Goal: Task Accomplishment & Management: Complete application form

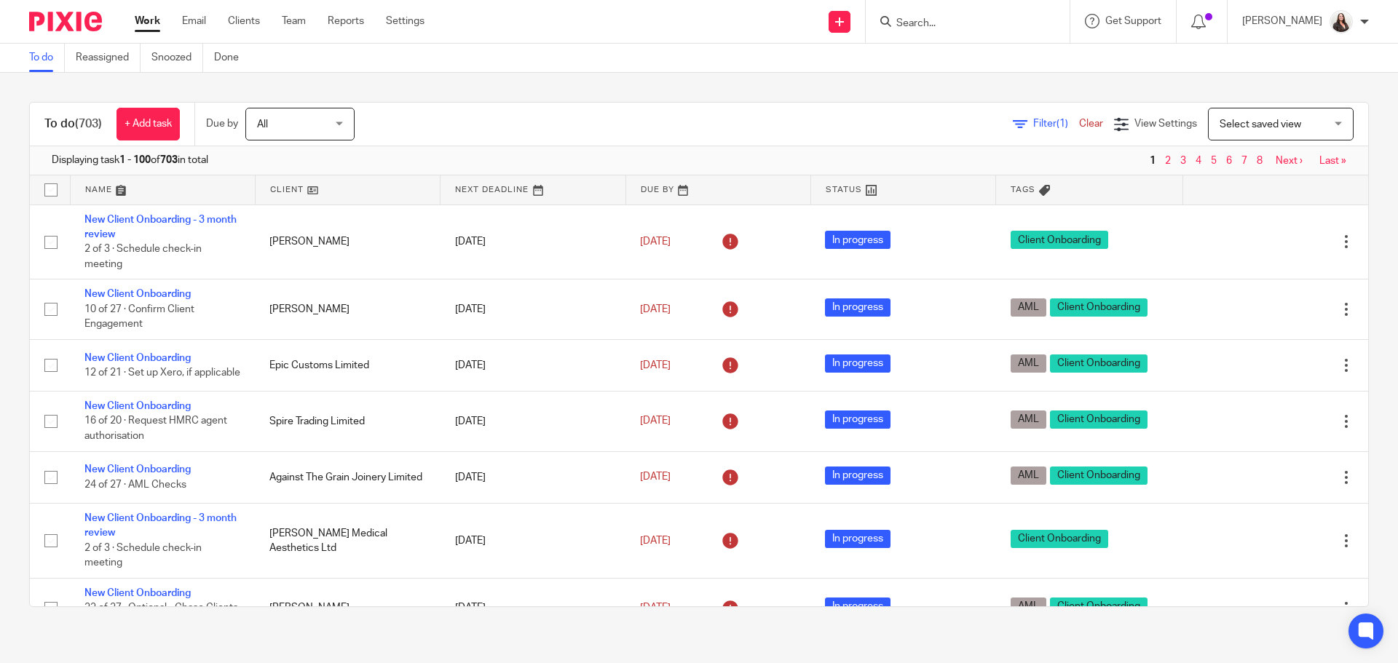
click at [941, 25] on input "Search" at bounding box center [960, 23] width 131 height 13
click at [957, 22] on input "Search" at bounding box center [960, 23] width 131 height 13
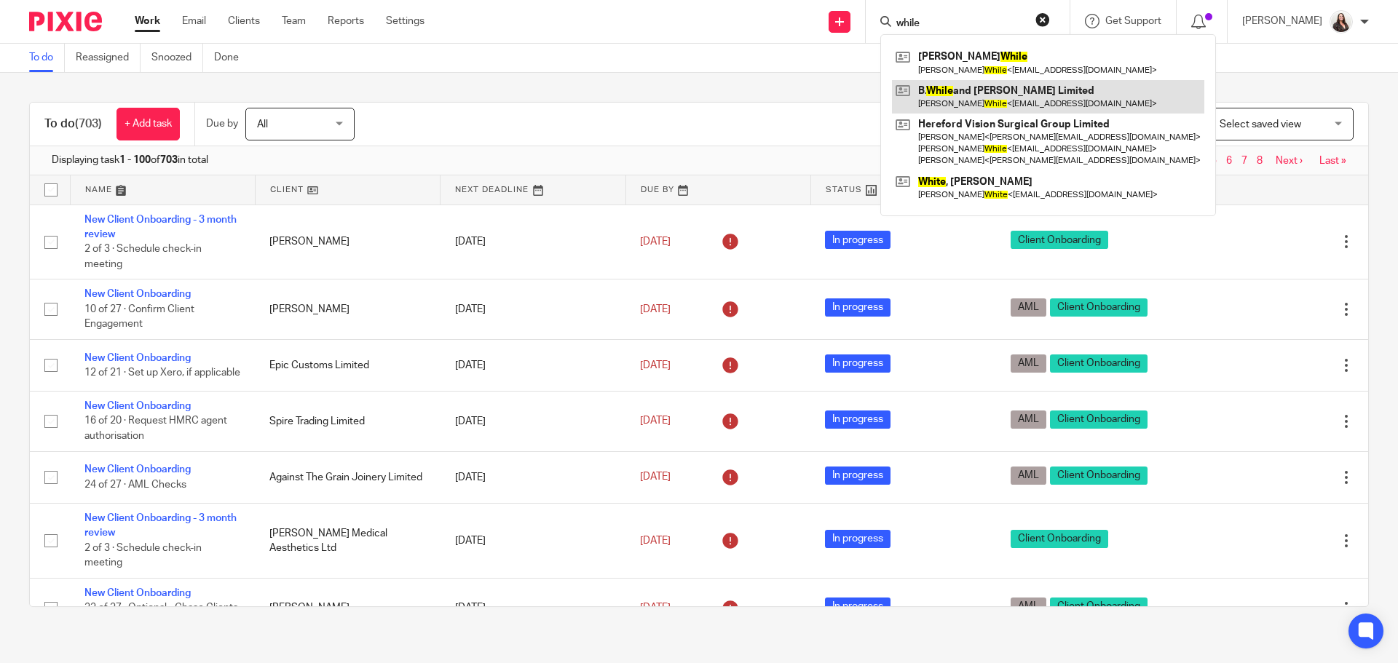
type input "while"
click at [981, 93] on link at bounding box center [1048, 96] width 312 height 33
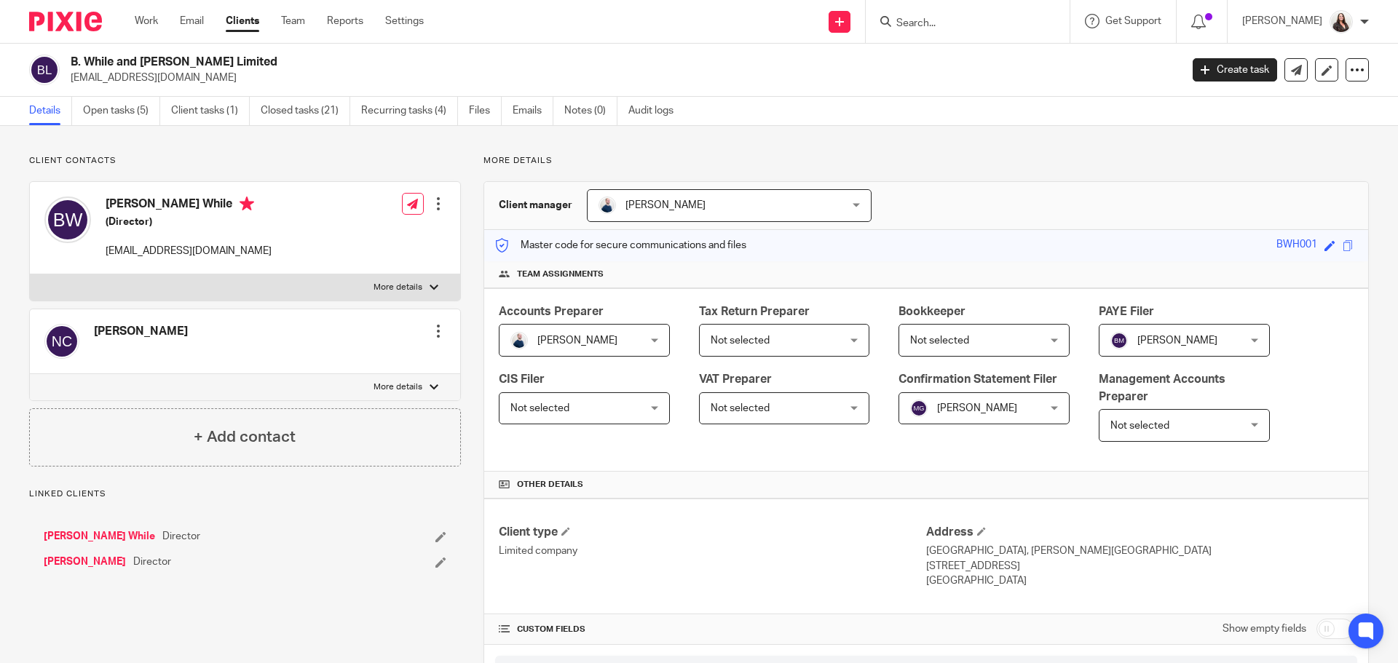
click at [392, 280] on label "More details" at bounding box center [245, 288] width 430 height 26
click at [30, 275] on input "More details" at bounding box center [29, 274] width 1 height 1
checkbox input "true"
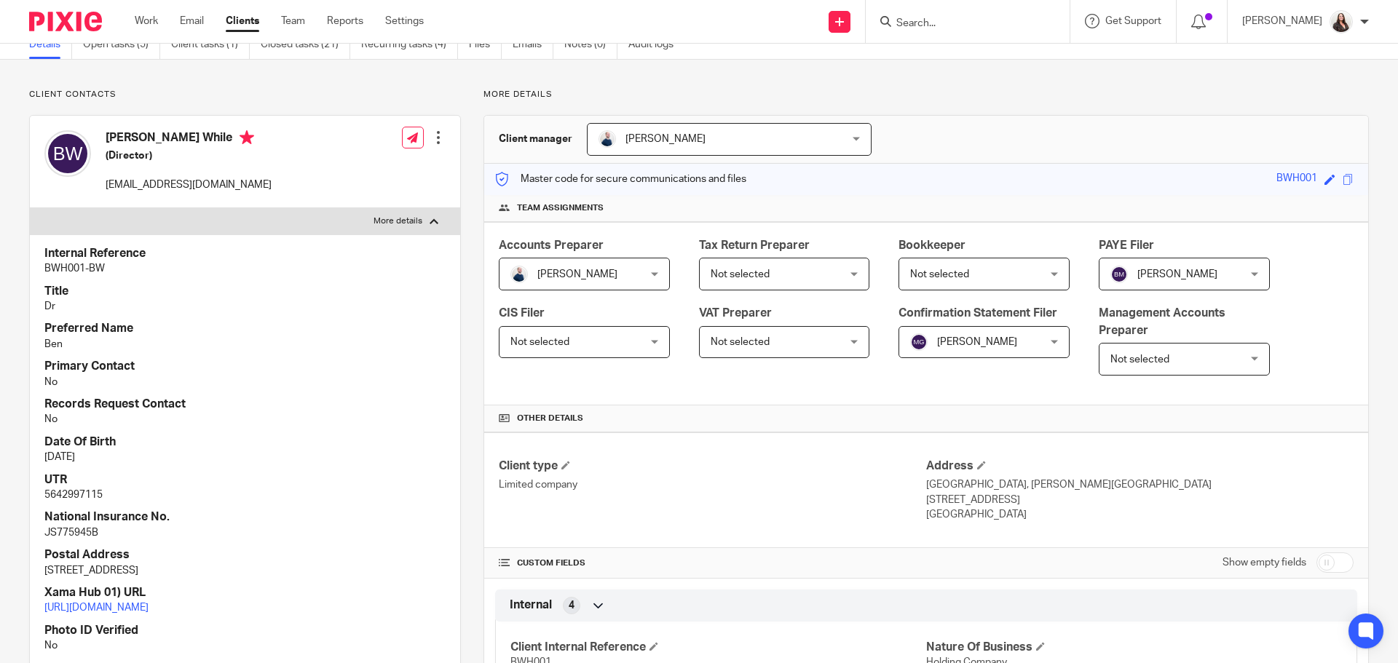
scroll to position [55, 0]
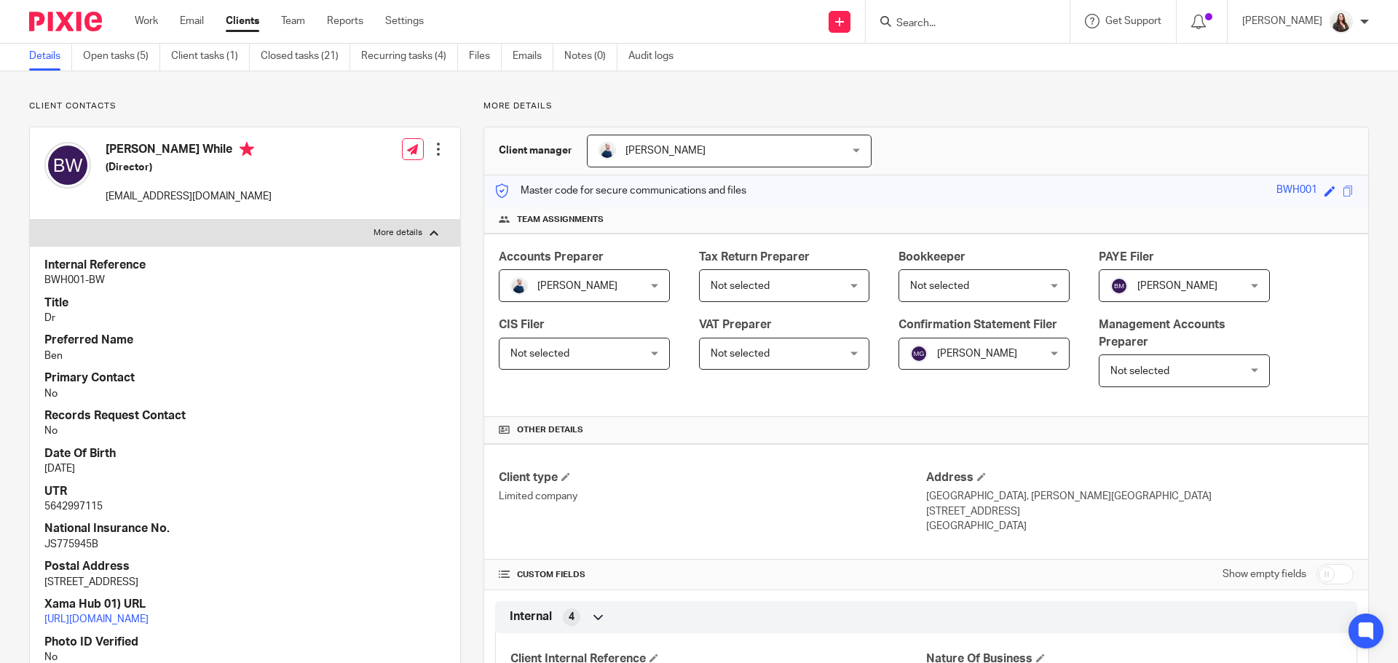
click at [432, 152] on div at bounding box center [438, 149] width 15 height 15
click at [352, 179] on link "Edit contact" at bounding box center [369, 181] width 139 height 21
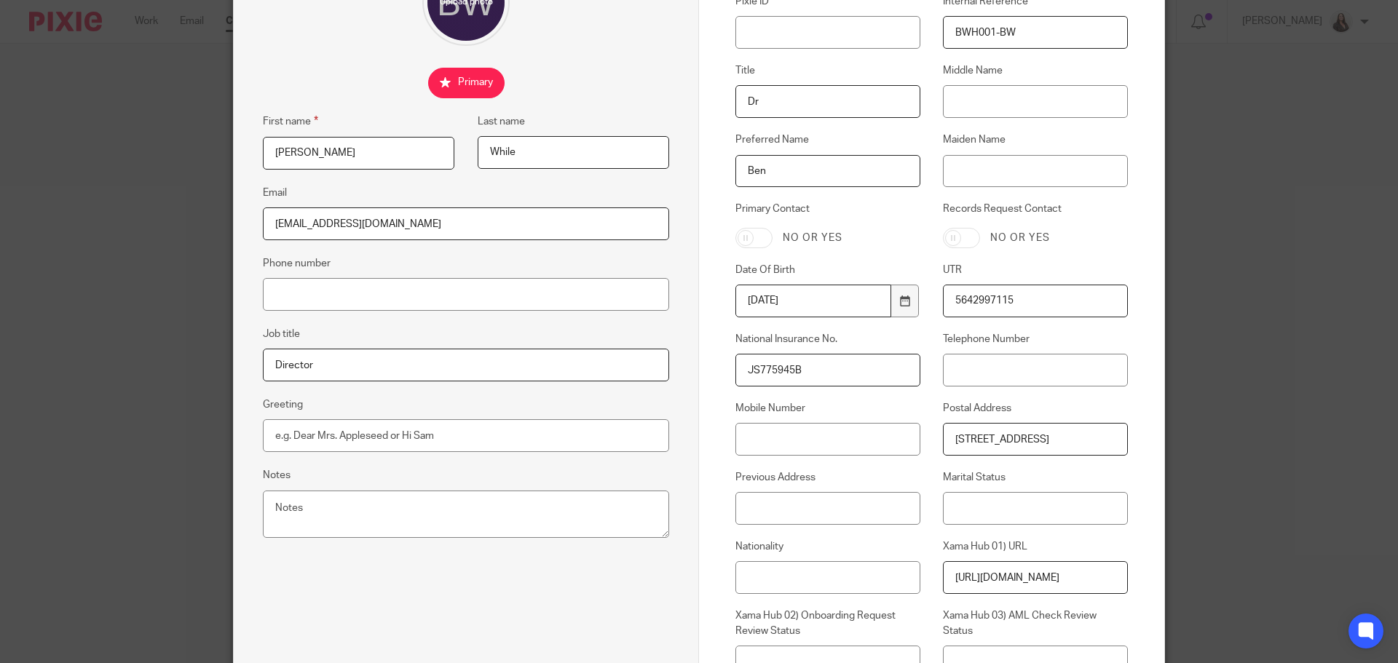
scroll to position [182, 0]
drag, startPoint x: 968, startPoint y: 433, endPoint x: 1150, endPoint y: 436, distance: 182.1
click at [1150, 436] on div "Contact Custom fields Pixie ID Internal Reference BWH001-BW Title Dr Middle Nam…" at bounding box center [931, 347] width 465 height 941
click at [769, 493] on input "Previous Address" at bounding box center [827, 505] width 185 height 33
paste input "48 Hafod Road, hereford, HR1 1SQ"
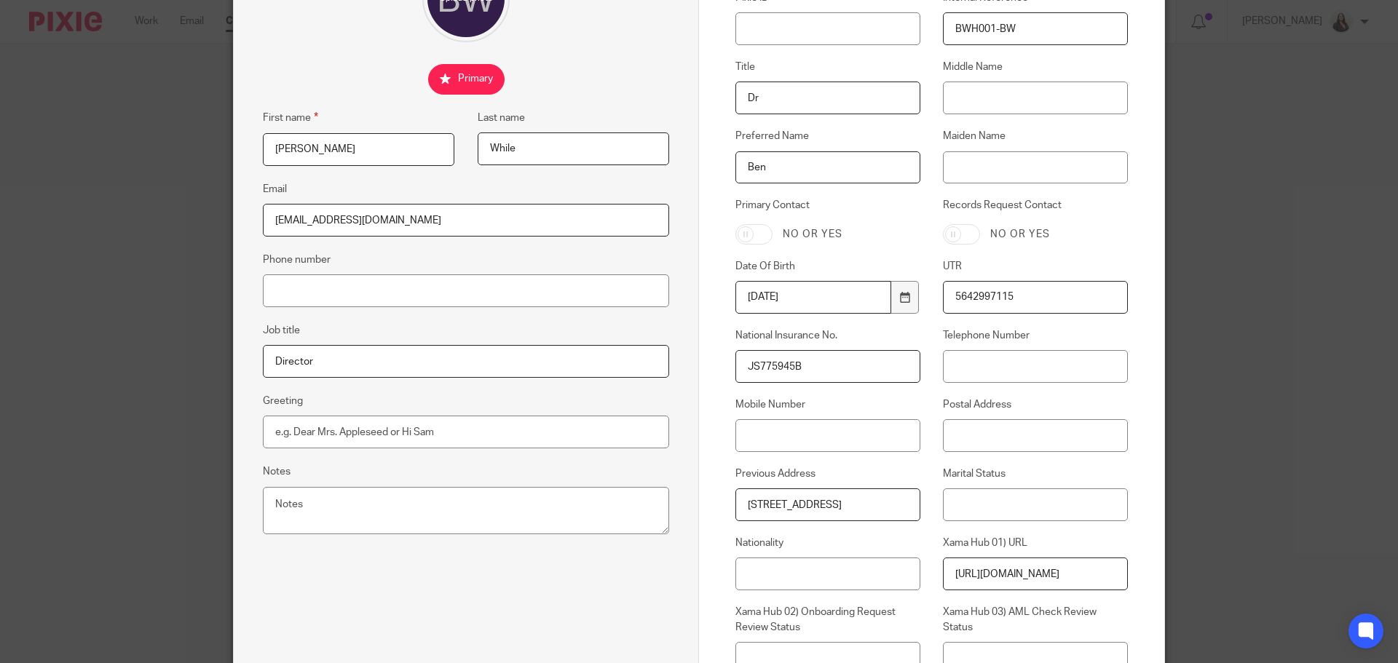
type input "48 Hafod Road, hereford, HR1 1SQ"
click at [963, 429] on input "Postal Address" at bounding box center [1035, 435] width 185 height 33
click at [952, 434] on input "Postal Address" at bounding box center [1035, 435] width 185 height 33
drag, startPoint x: 949, startPoint y: 435, endPoint x: 1192, endPoint y: 419, distance: 243.7
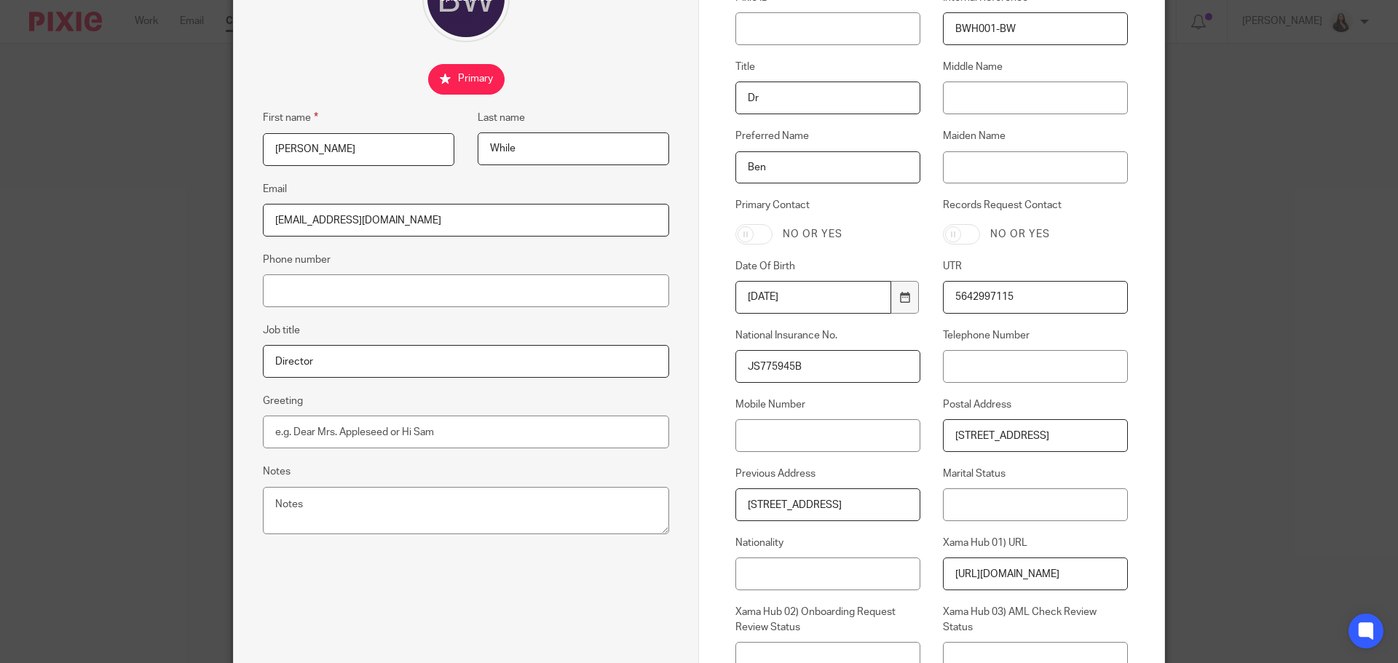
click at [1192, 419] on div "Edit contact First name Benjamin Last name While Email benwhile@doctors.org.uk …" at bounding box center [699, 331] width 1398 height 663
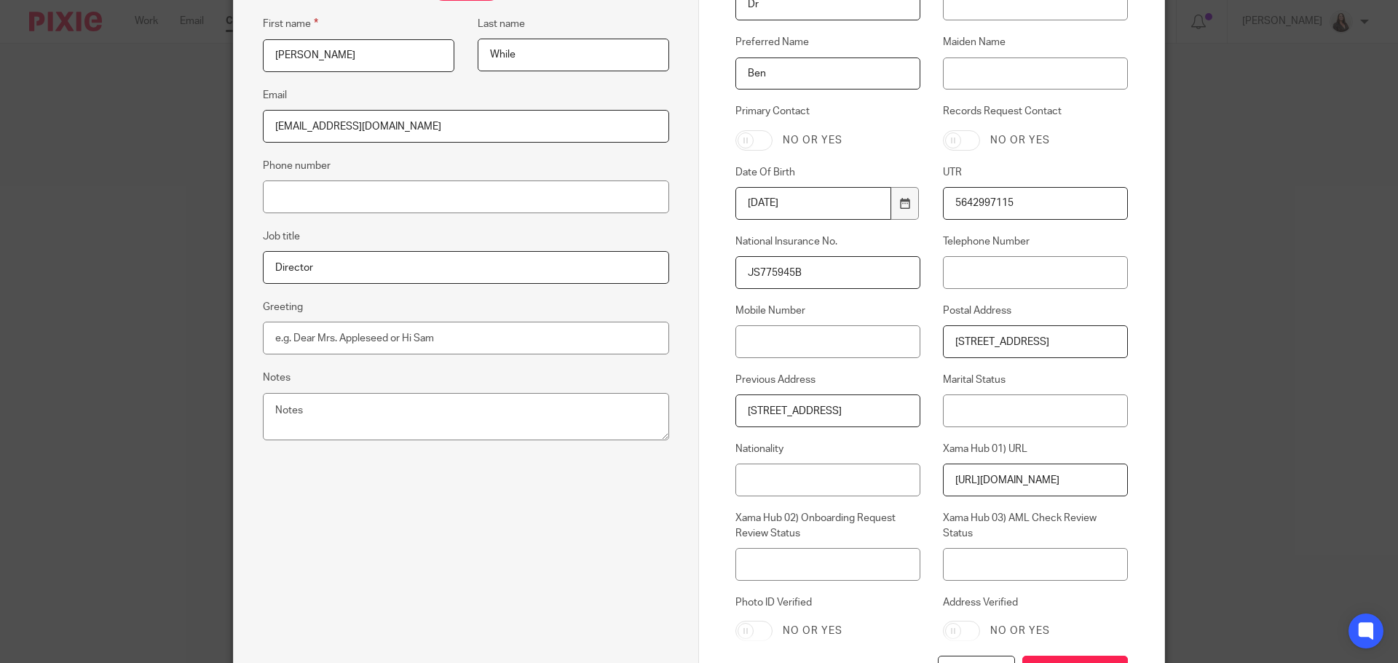
scroll to position [395, 0]
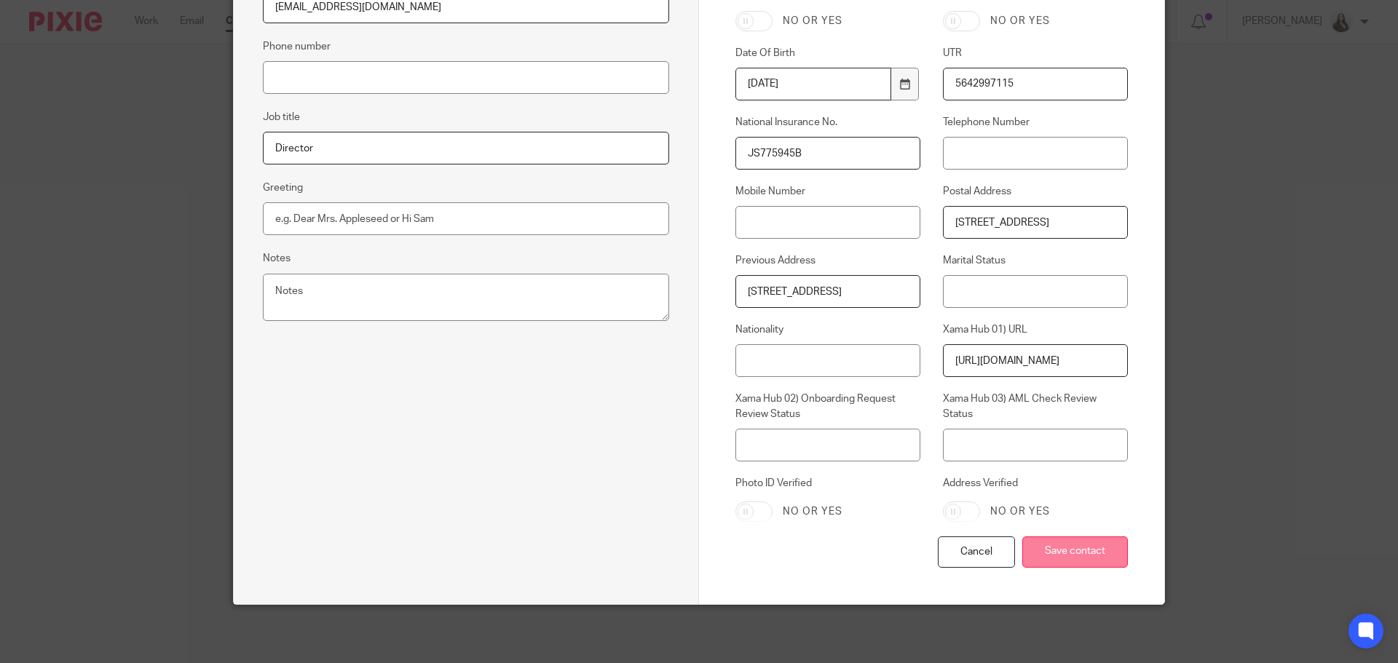
type input "[STREET_ADDRESS]"
click at [1088, 540] on input "Save contact" at bounding box center [1075, 552] width 106 height 31
click at [1078, 556] on input "Save contact" at bounding box center [1075, 552] width 106 height 31
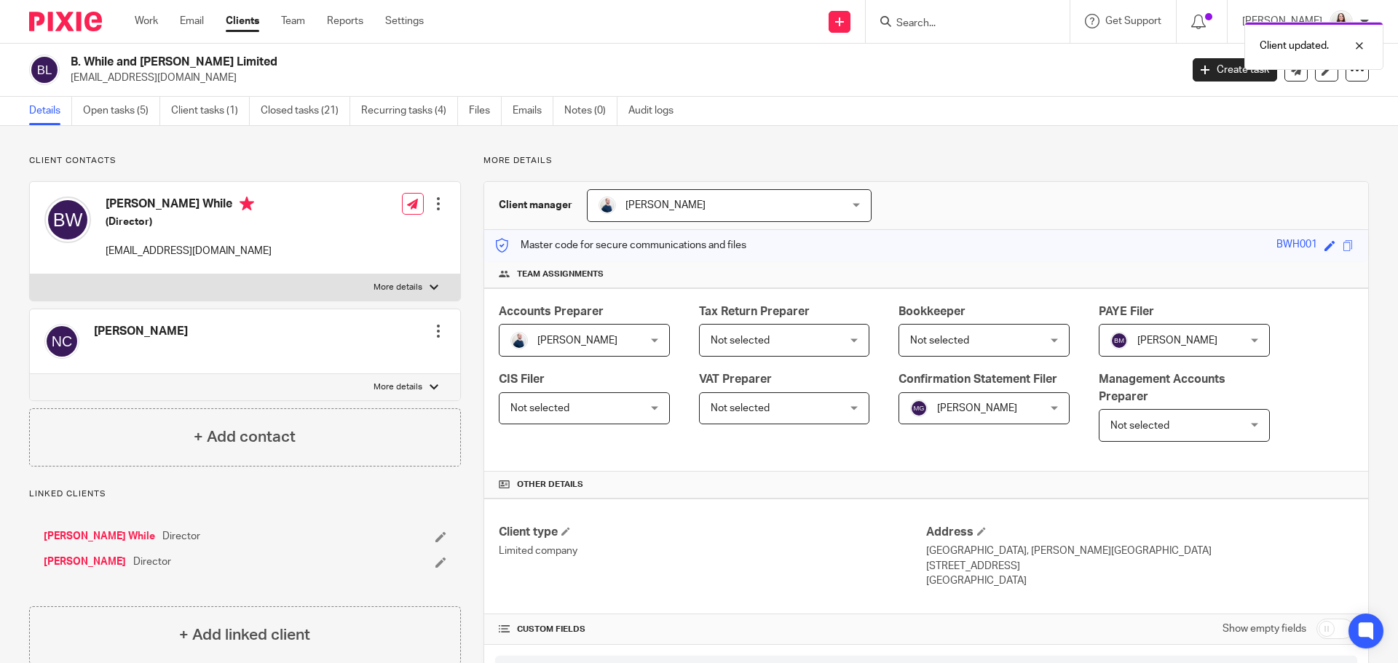
click at [434, 335] on div at bounding box center [438, 331] width 15 height 15
click at [357, 364] on link "Edit contact" at bounding box center [369, 363] width 139 height 21
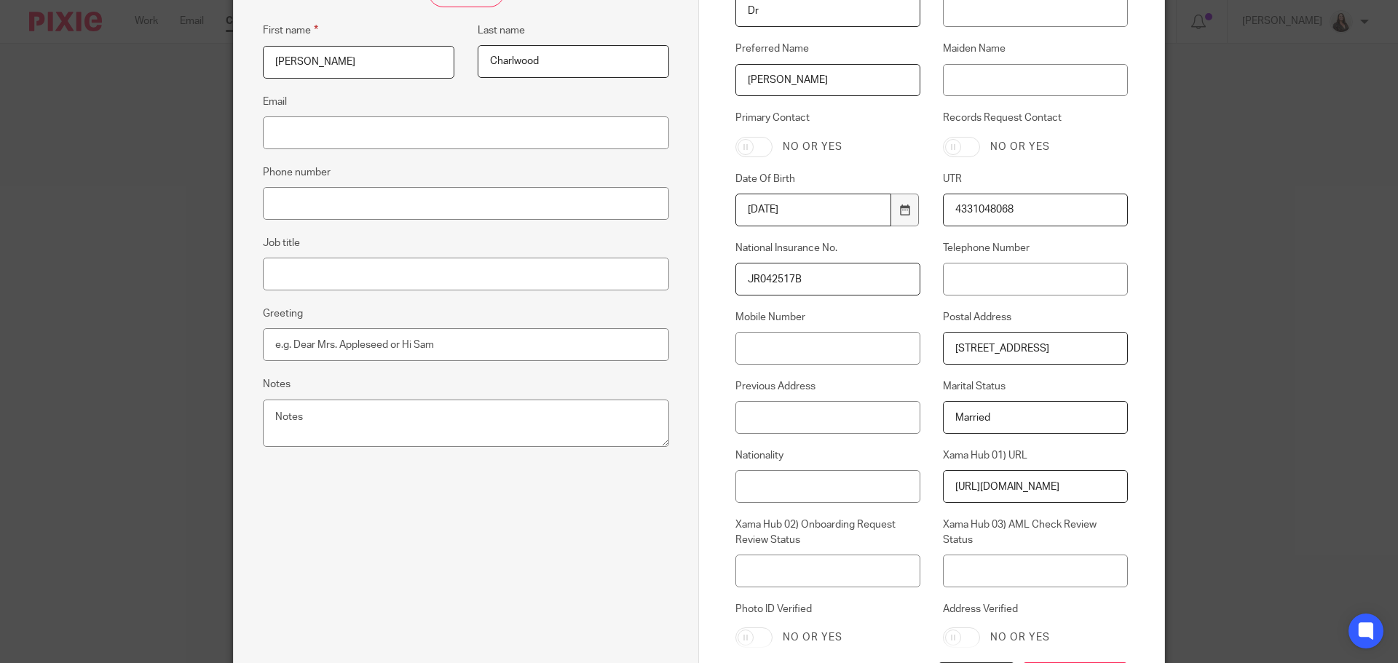
scroll to position [273, 0]
paste textarea "2 Meadow Park, Hereford, HR1 1RD"
type textarea "[STREET_ADDRESS]"
drag, startPoint x: 950, startPoint y: 344, endPoint x: 1204, endPoint y: 356, distance: 254.4
click at [1204, 356] on div "Edit contact First name Natasha Last name Charlwood Email Phone number Job titl…" at bounding box center [699, 331] width 1398 height 663
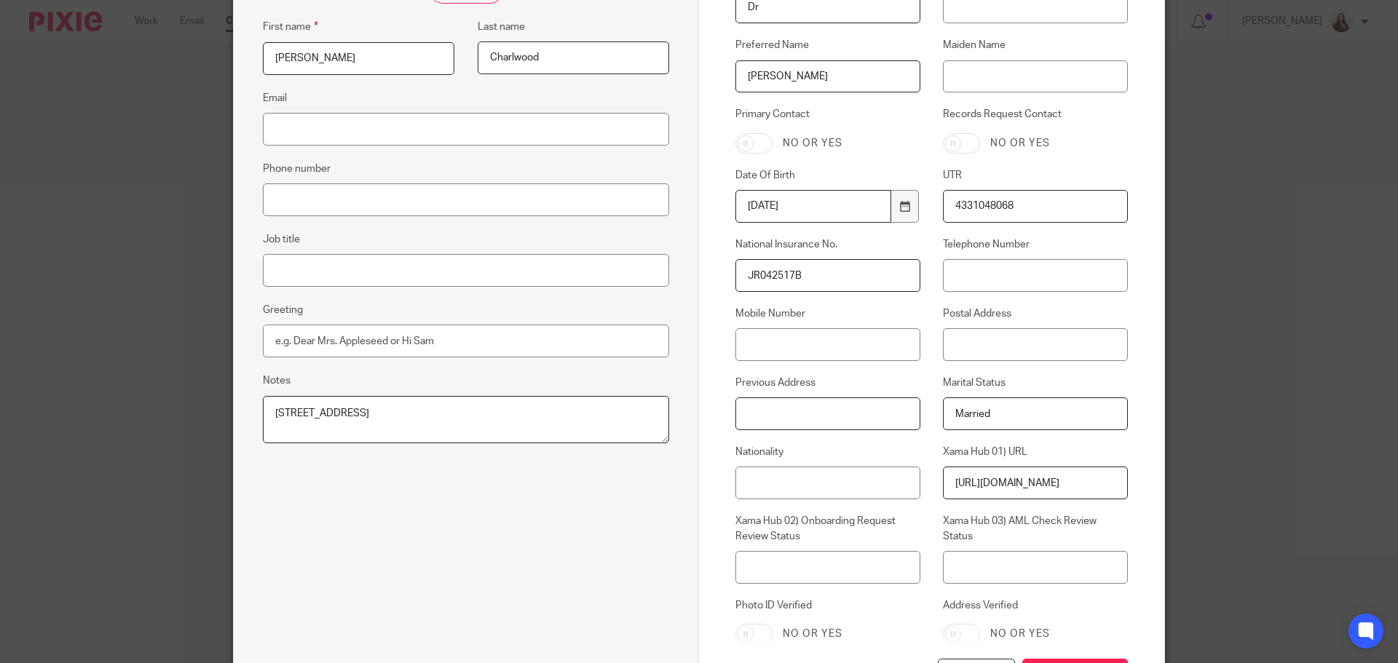
click at [762, 408] on input "Previous Address" at bounding box center [827, 414] width 185 height 33
paste input "48 Hafod Road, Hereford, HR1 1SQ"
type input "48 Hafod Road, Hereford, HR1 1SQ"
drag, startPoint x: 445, startPoint y: 409, endPoint x: 146, endPoint y: 400, distance: 298.7
click at [148, 401] on div "Edit contact First name Natasha Last name Charlwood Email Phone number Job titl…" at bounding box center [699, 331] width 1398 height 663
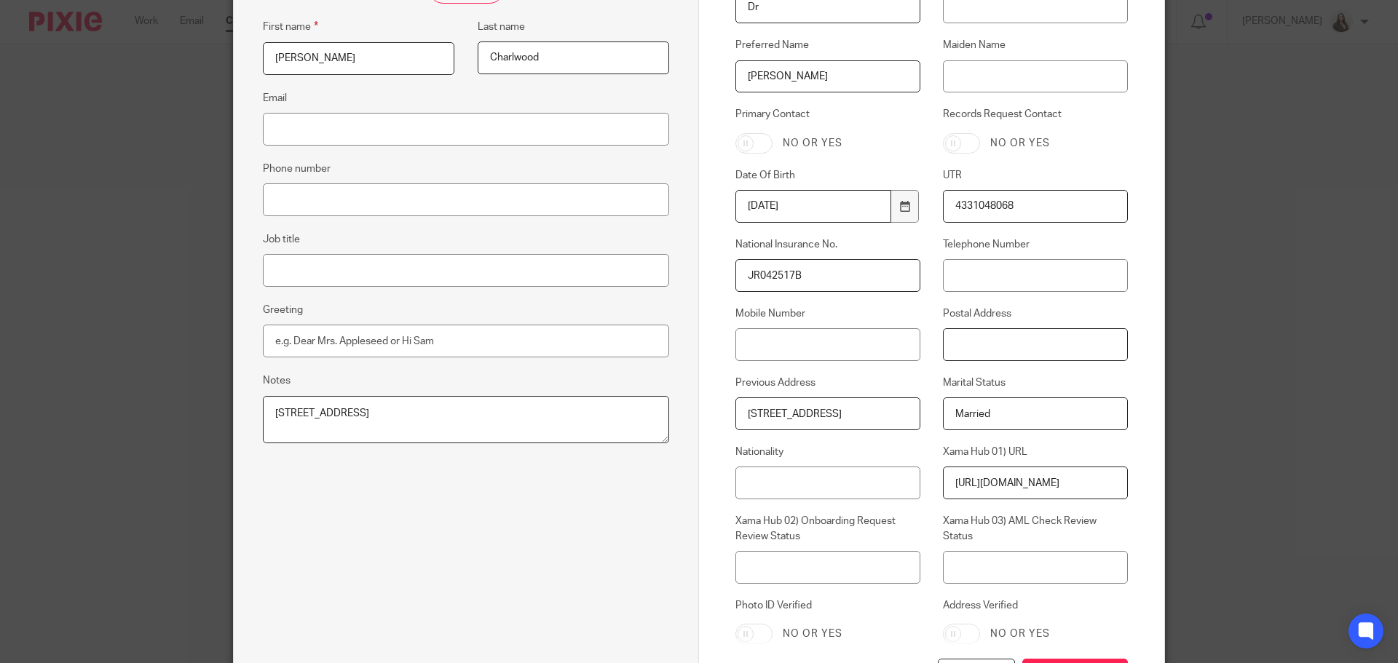
click at [975, 341] on input "Postal Address" at bounding box center [1035, 344] width 185 height 33
paste input "[STREET_ADDRESS]"
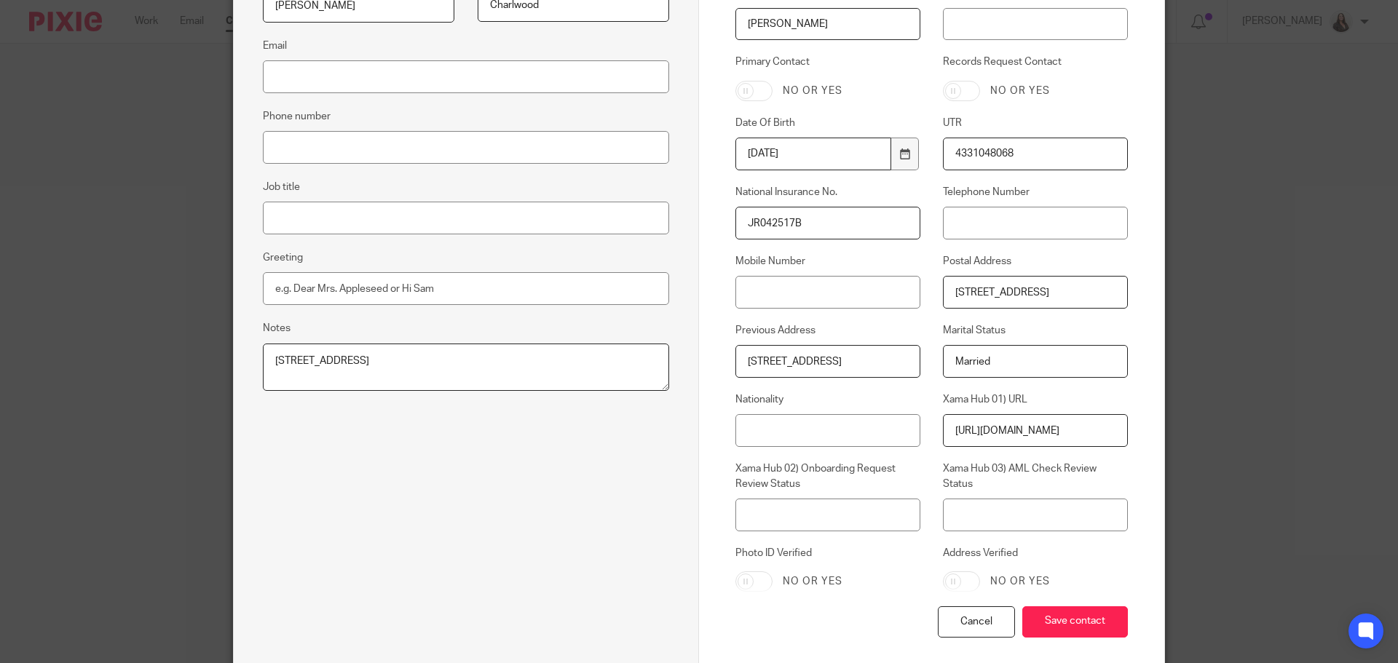
scroll to position [395, 0]
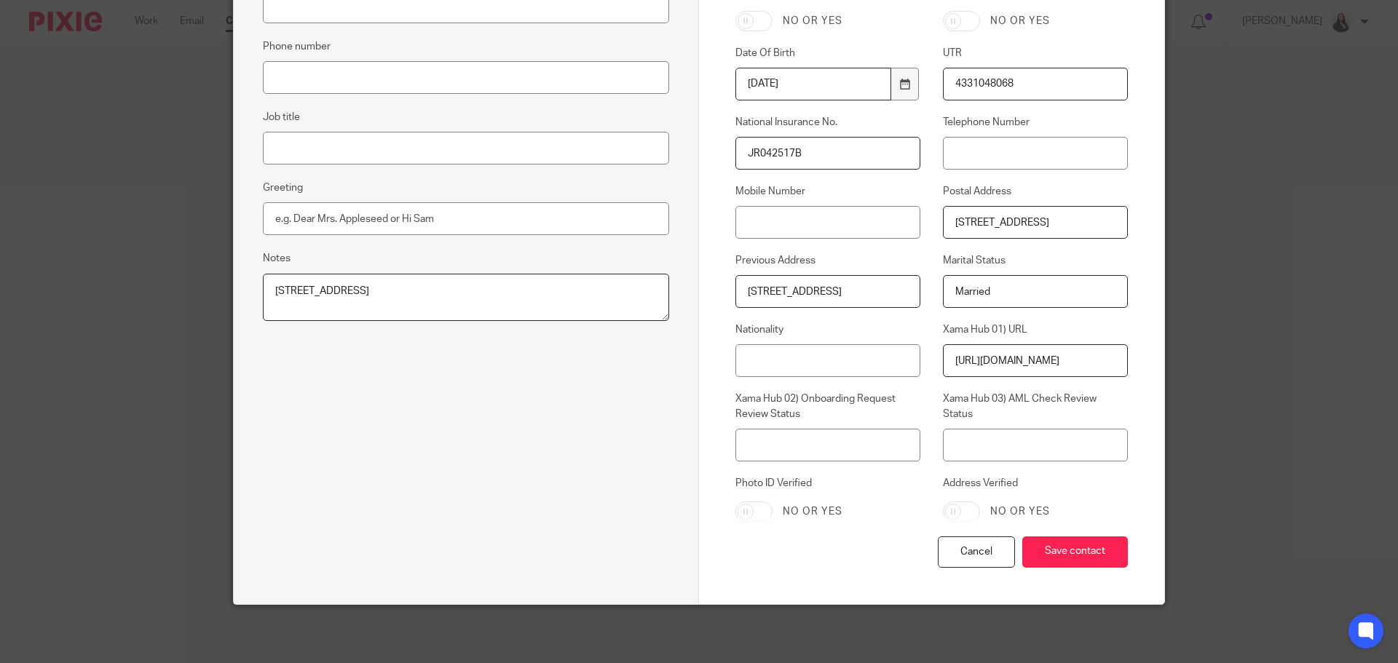
type input "[STREET_ADDRESS]"
drag, startPoint x: 470, startPoint y: 291, endPoint x: 190, endPoint y: 301, distance: 279.8
click at [190, 301] on div "Edit contact First name Natasha Last name Charlwood Email Phone number Job titl…" at bounding box center [699, 331] width 1398 height 663
click at [1099, 556] on input "Save contact" at bounding box center [1075, 552] width 106 height 31
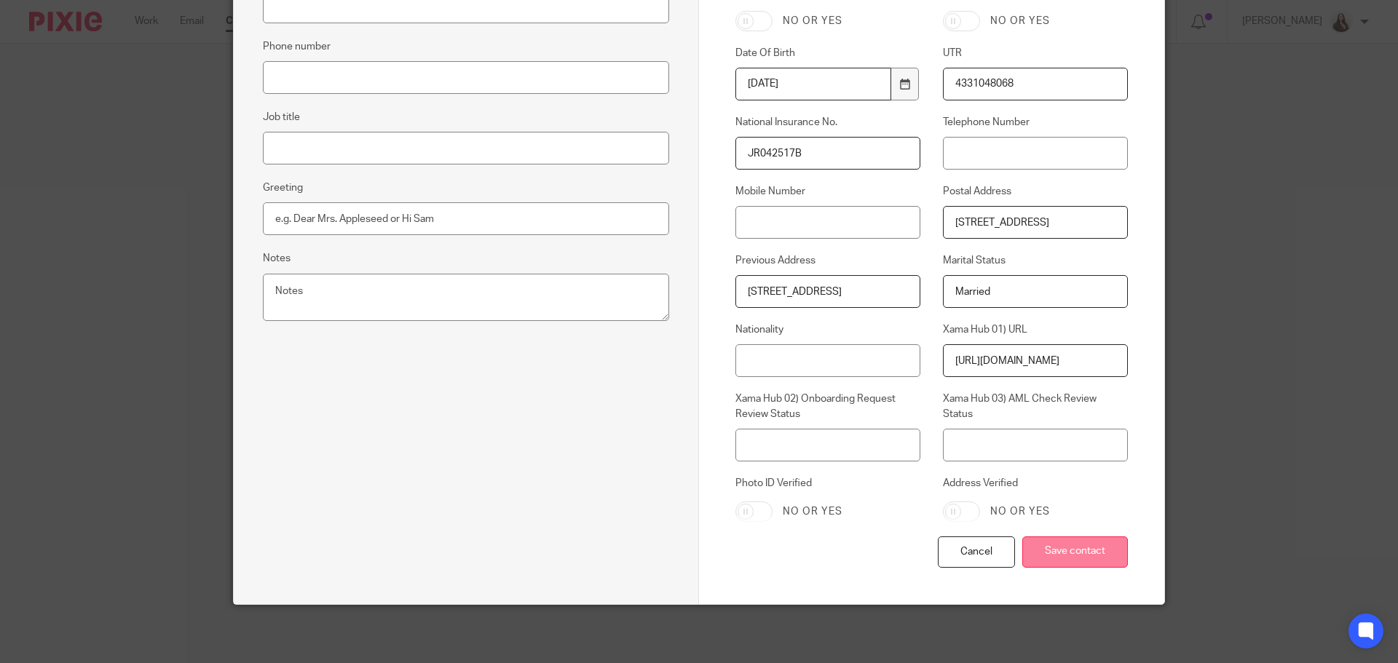
click at [1069, 550] on input "Save contact" at bounding box center [1075, 552] width 106 height 31
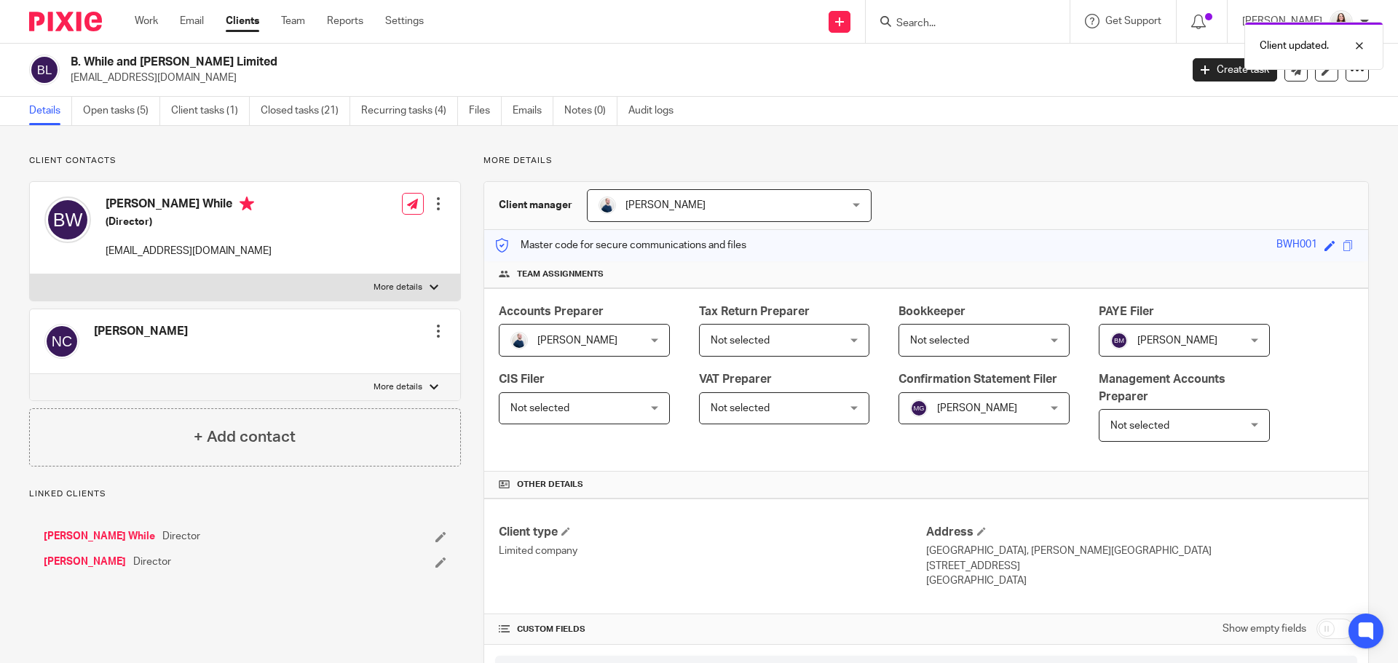
click at [76, 564] on link "[PERSON_NAME]" at bounding box center [85, 562] width 82 height 15
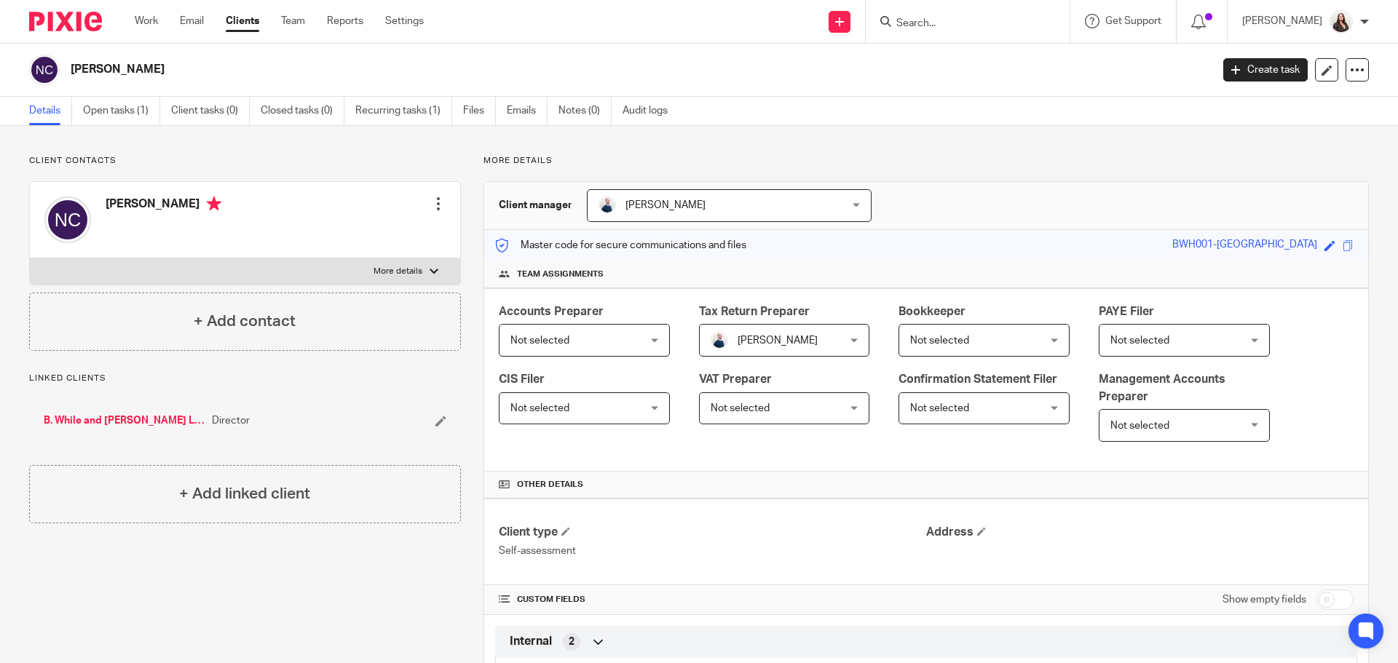
click at [433, 205] on div at bounding box center [438, 204] width 15 height 15
click at [365, 227] on link "Edit contact" at bounding box center [369, 236] width 139 height 21
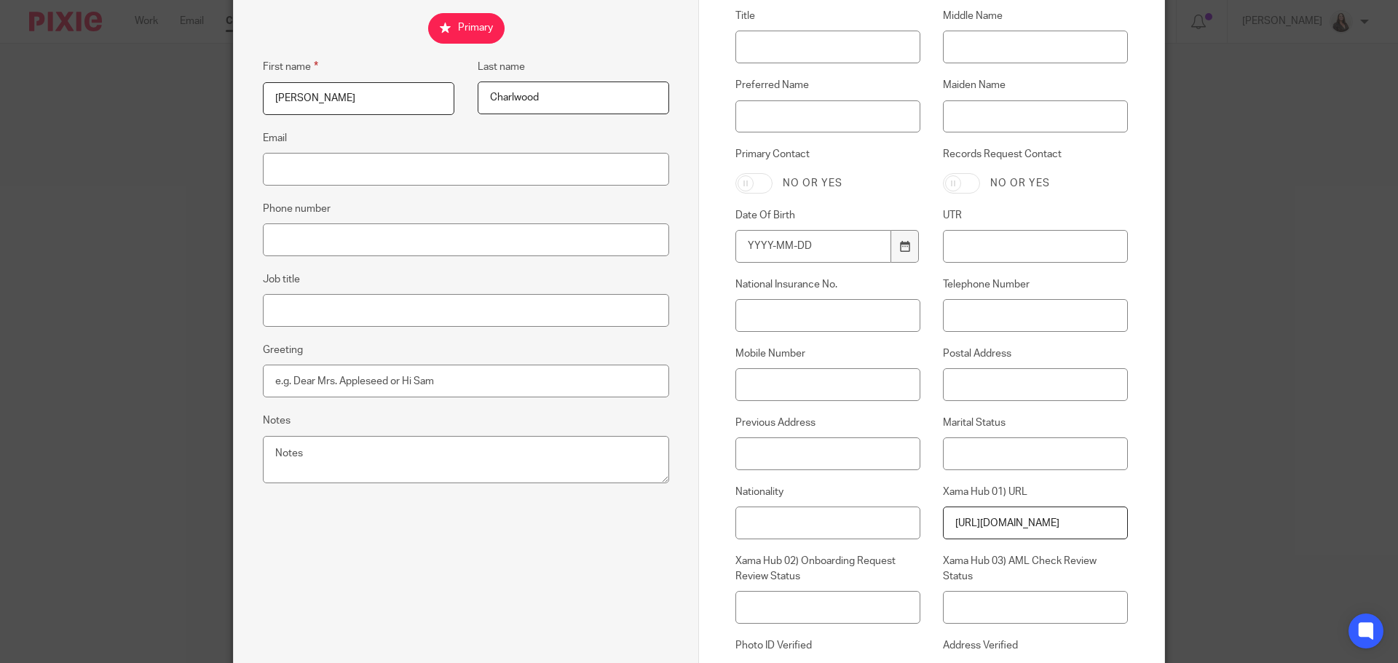
scroll to position [237, 0]
paste input "[STREET_ADDRESS]"
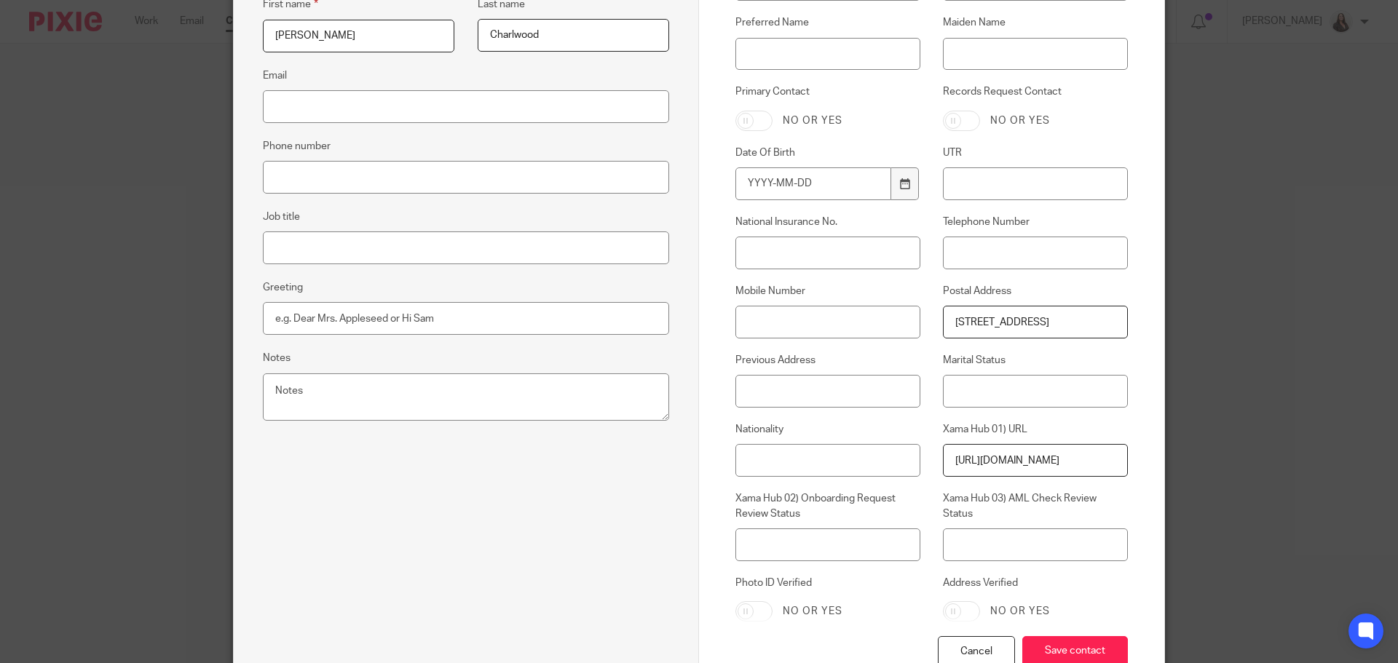
scroll to position [395, 0]
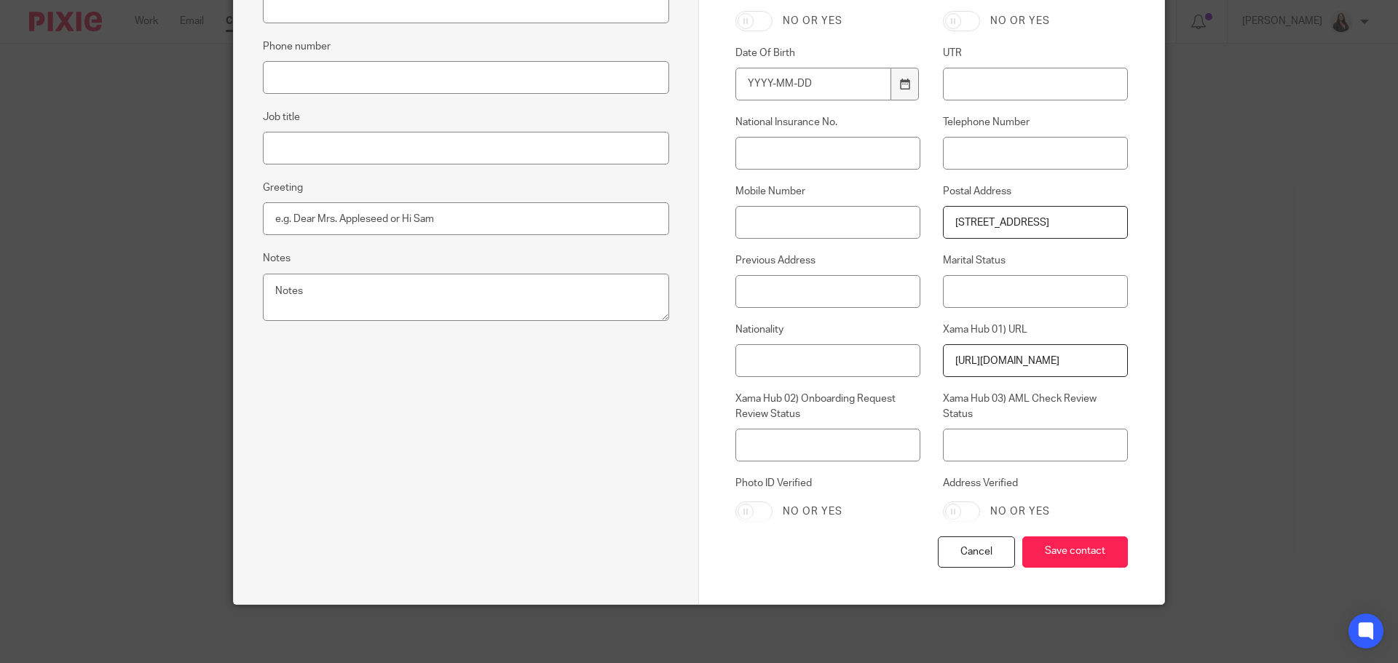
type input "[STREET_ADDRESS]"
click at [1059, 537] on div "Cancel Save contact" at bounding box center [931, 571] width 392 height 68
click at [1078, 544] on input "Save contact" at bounding box center [1075, 552] width 106 height 31
click at [1070, 546] on input "Save contact" at bounding box center [1075, 552] width 106 height 31
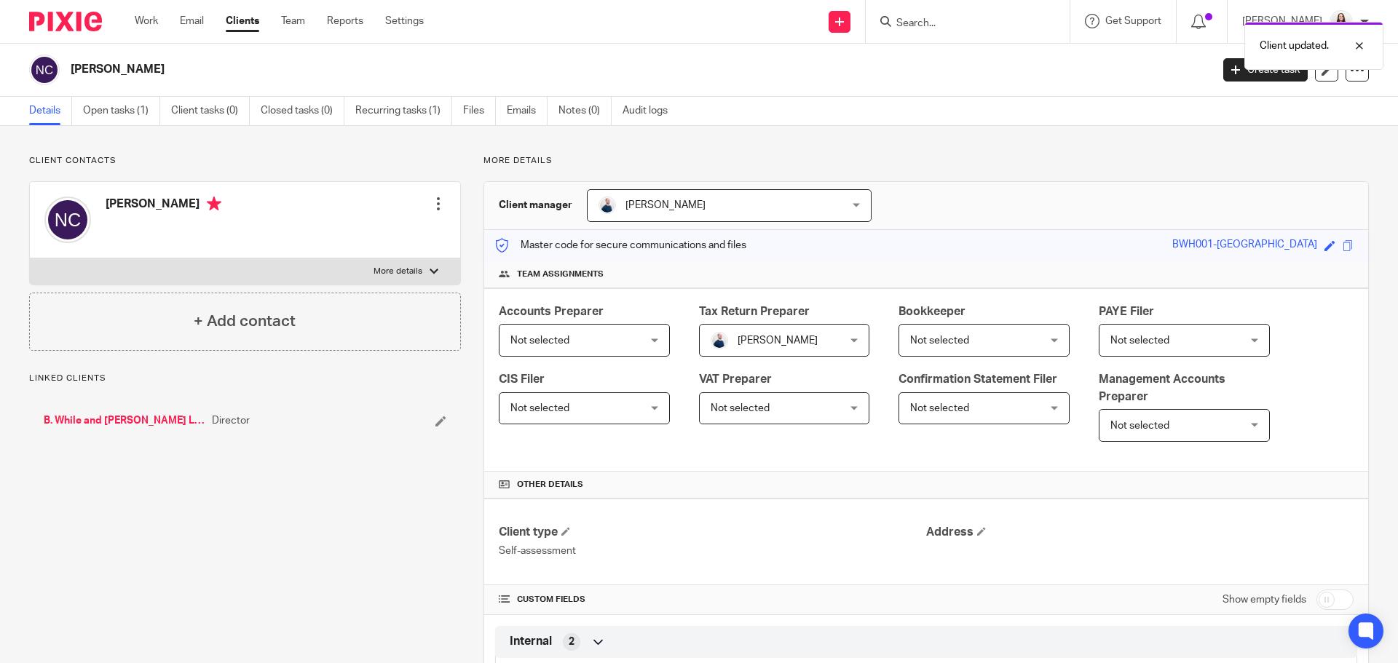
click at [122, 422] on link "B. While and [PERSON_NAME] Limited" at bounding box center [124, 421] width 161 height 15
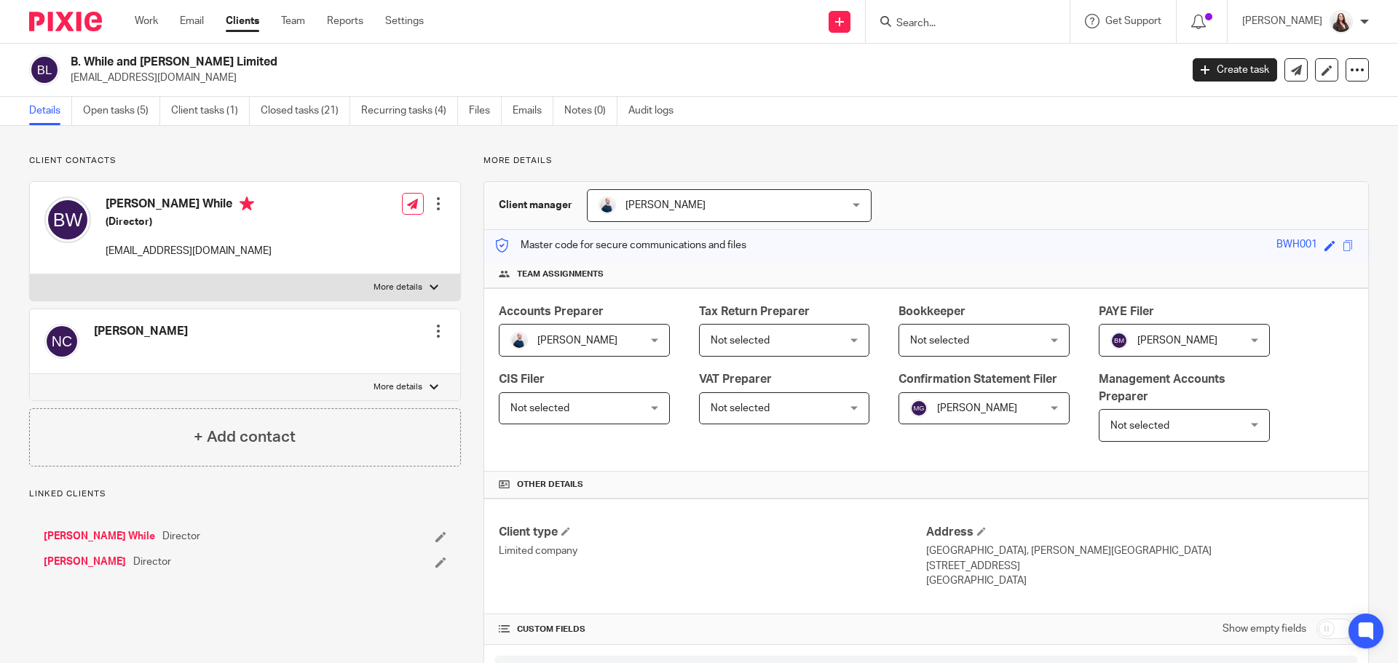
click at [85, 562] on link "[PERSON_NAME]" at bounding box center [85, 562] width 82 height 15
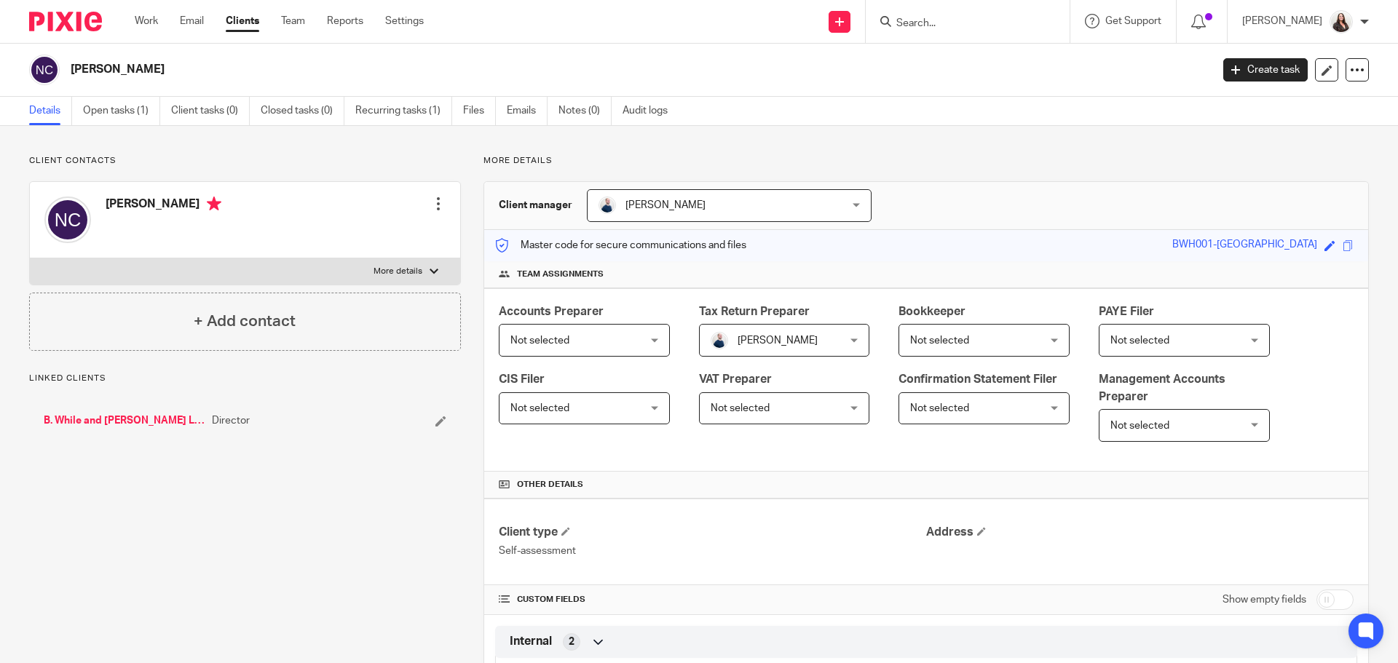
click at [413, 270] on p "More details" at bounding box center [398, 272] width 49 height 12
click at [30, 258] on input "More details" at bounding box center [29, 258] width 1 height 1
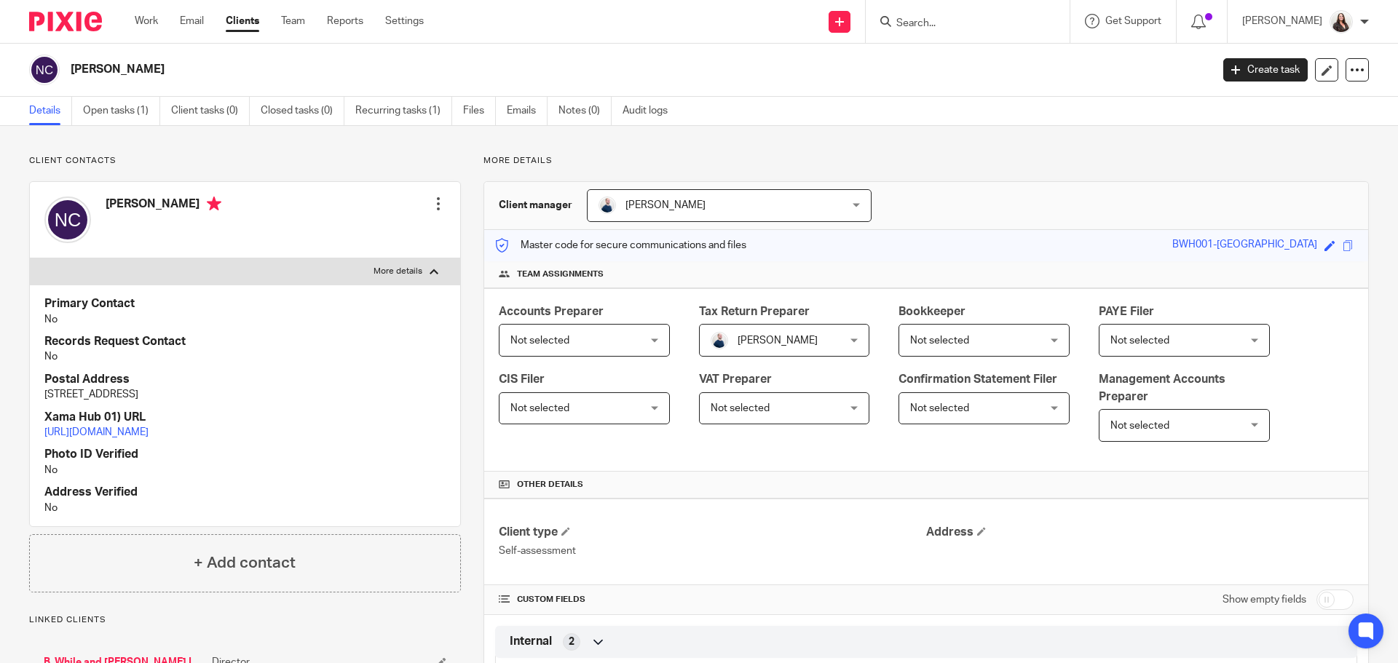
click at [413, 270] on p "More details" at bounding box center [398, 272] width 49 height 12
click at [30, 258] on input "More details" at bounding box center [29, 258] width 1 height 1
checkbox input "false"
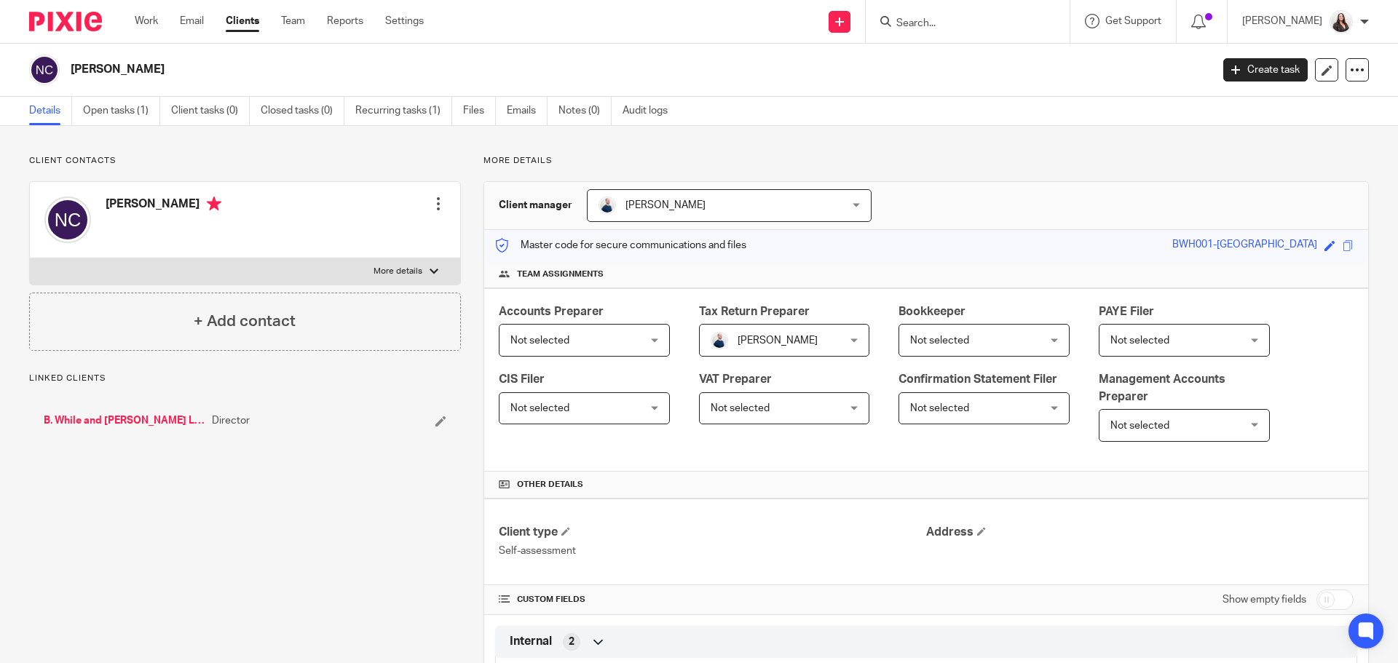
click at [97, 417] on link "B. While and [PERSON_NAME] Limited" at bounding box center [124, 421] width 161 height 15
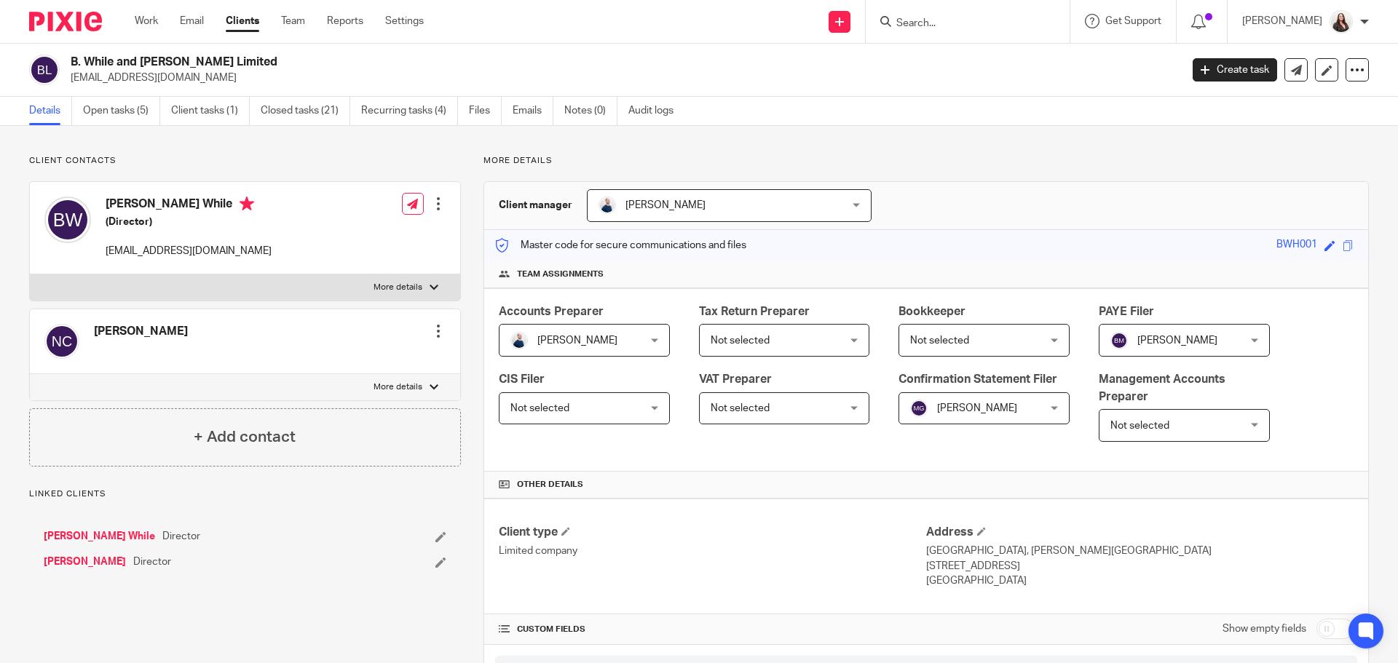
click at [66, 538] on link "Benjamin While" at bounding box center [99, 536] width 111 height 15
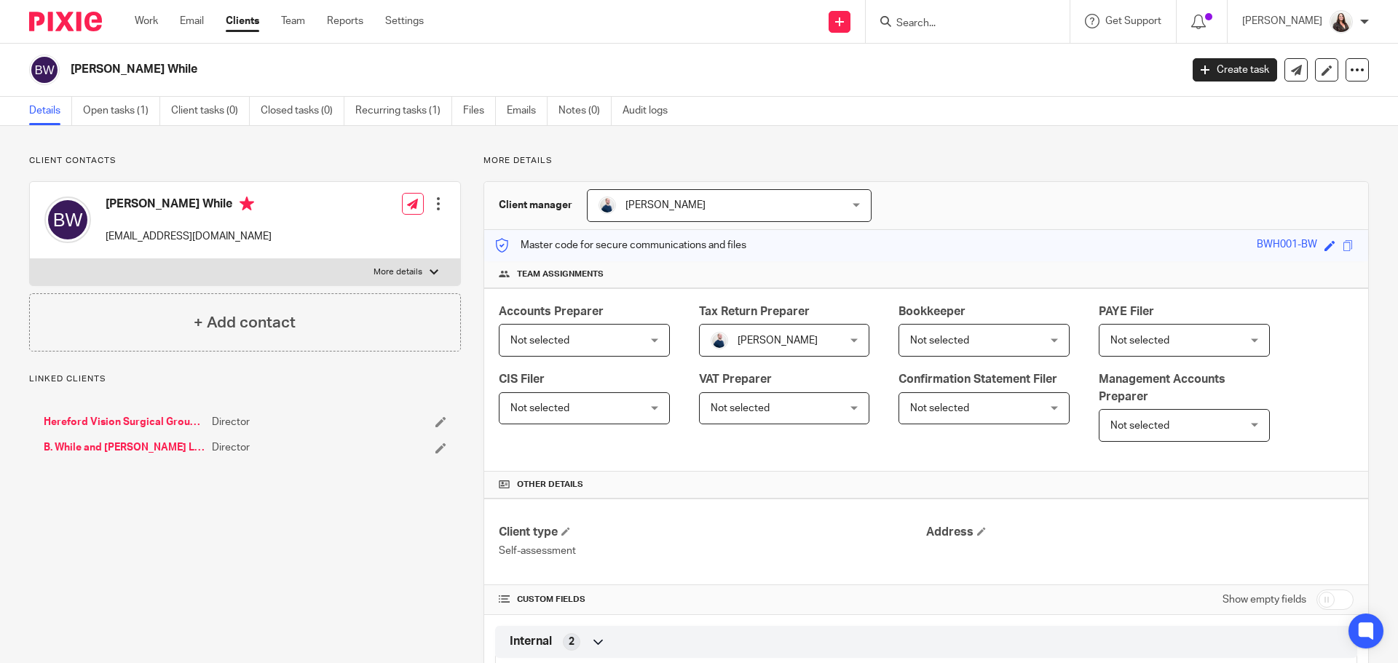
click at [435, 200] on div at bounding box center [438, 204] width 15 height 15
click at [370, 233] on link "Edit contact" at bounding box center [369, 236] width 139 height 21
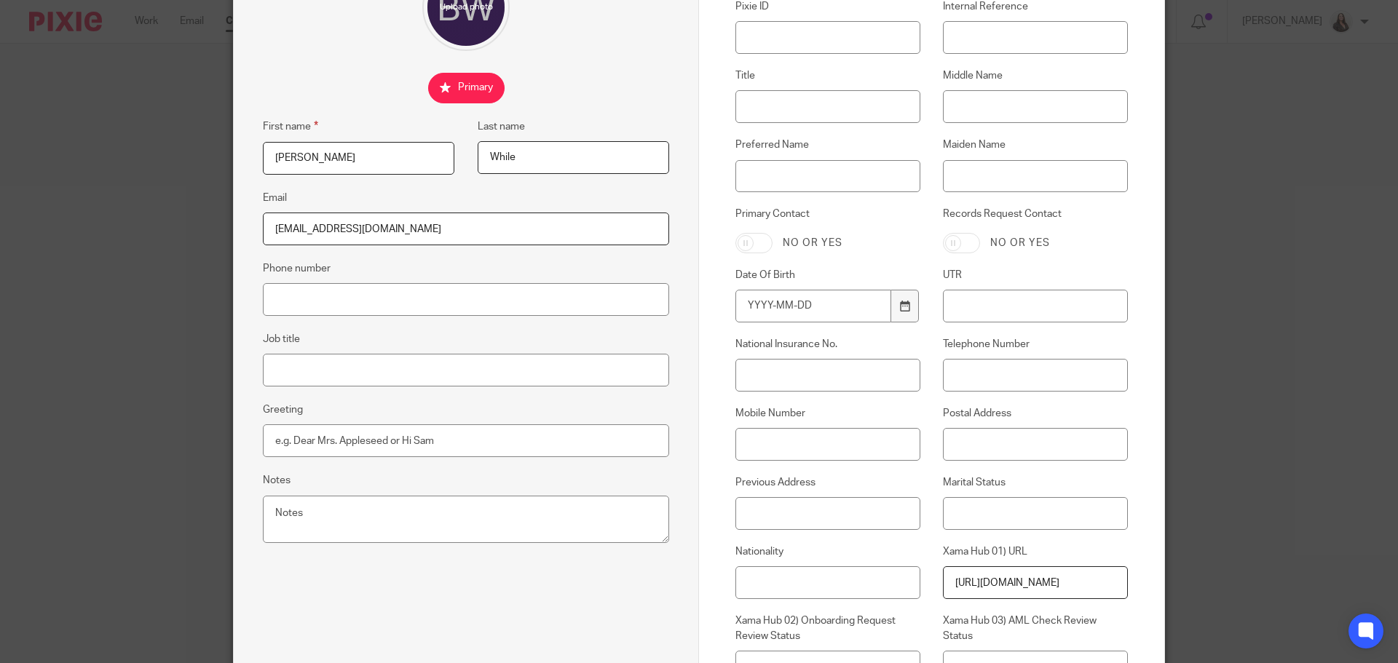
scroll to position [182, 0]
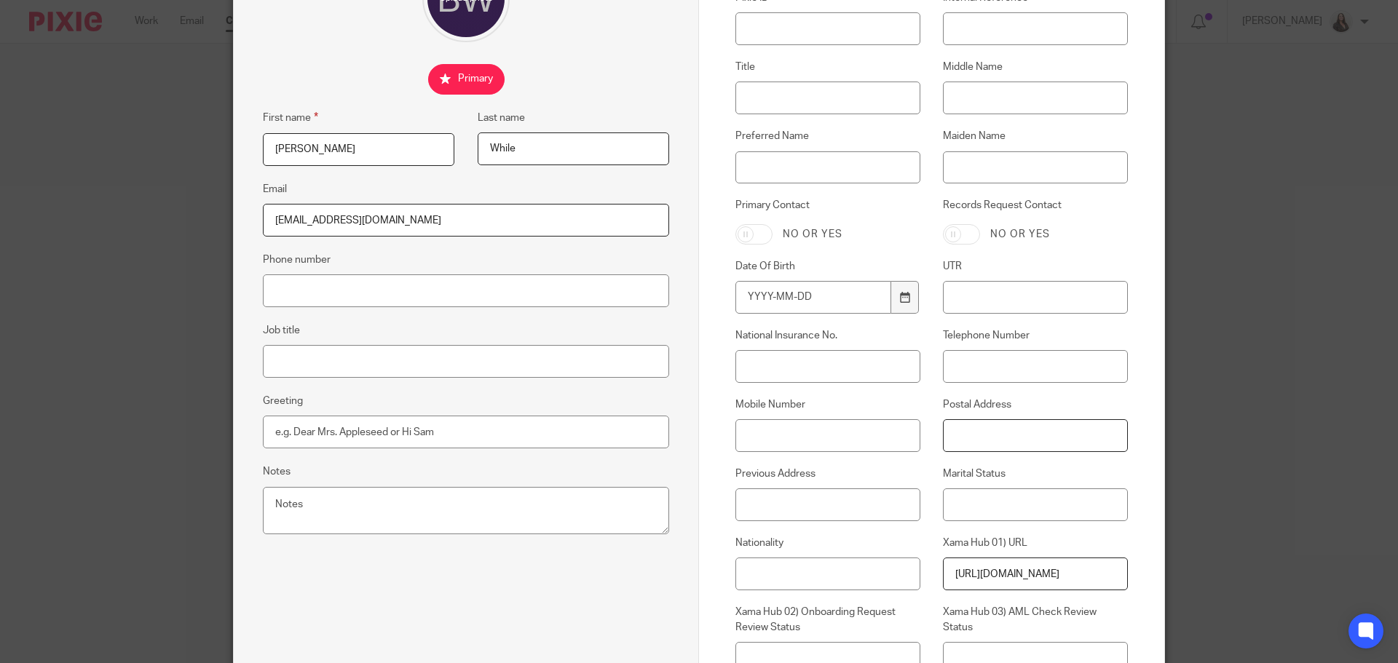
paste input "[STREET_ADDRESS]"
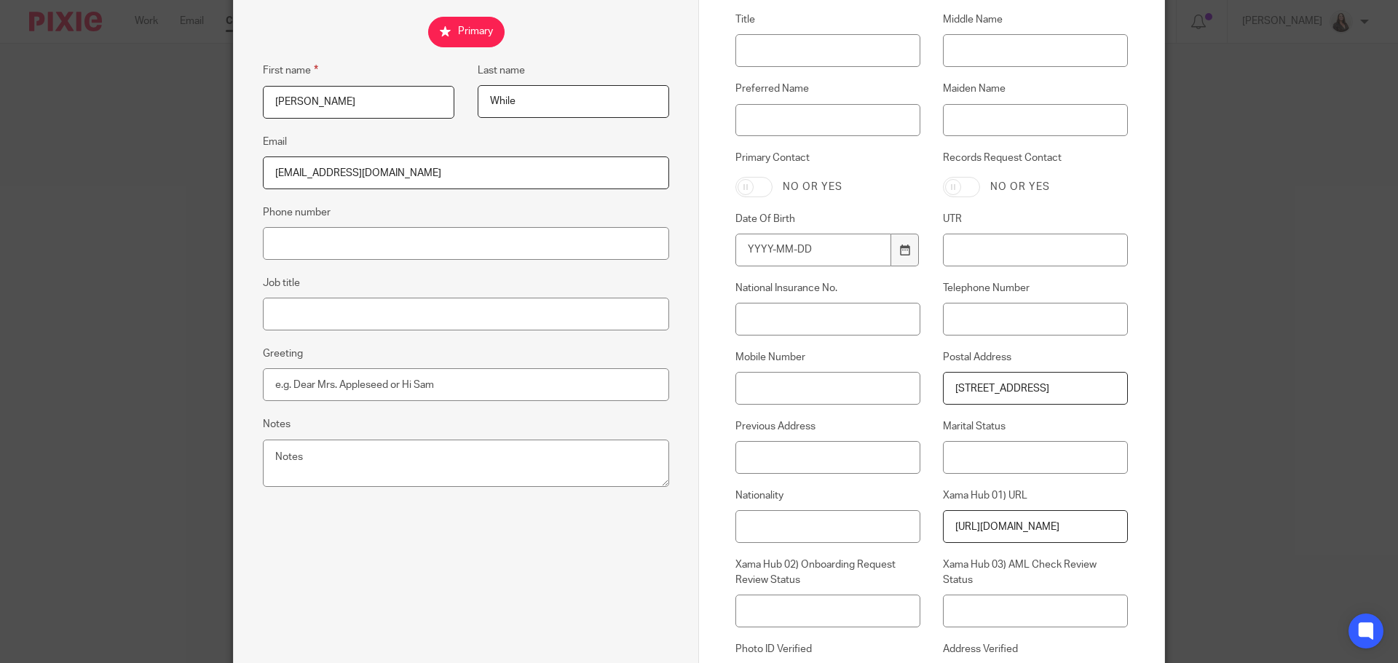
scroll to position [395, 0]
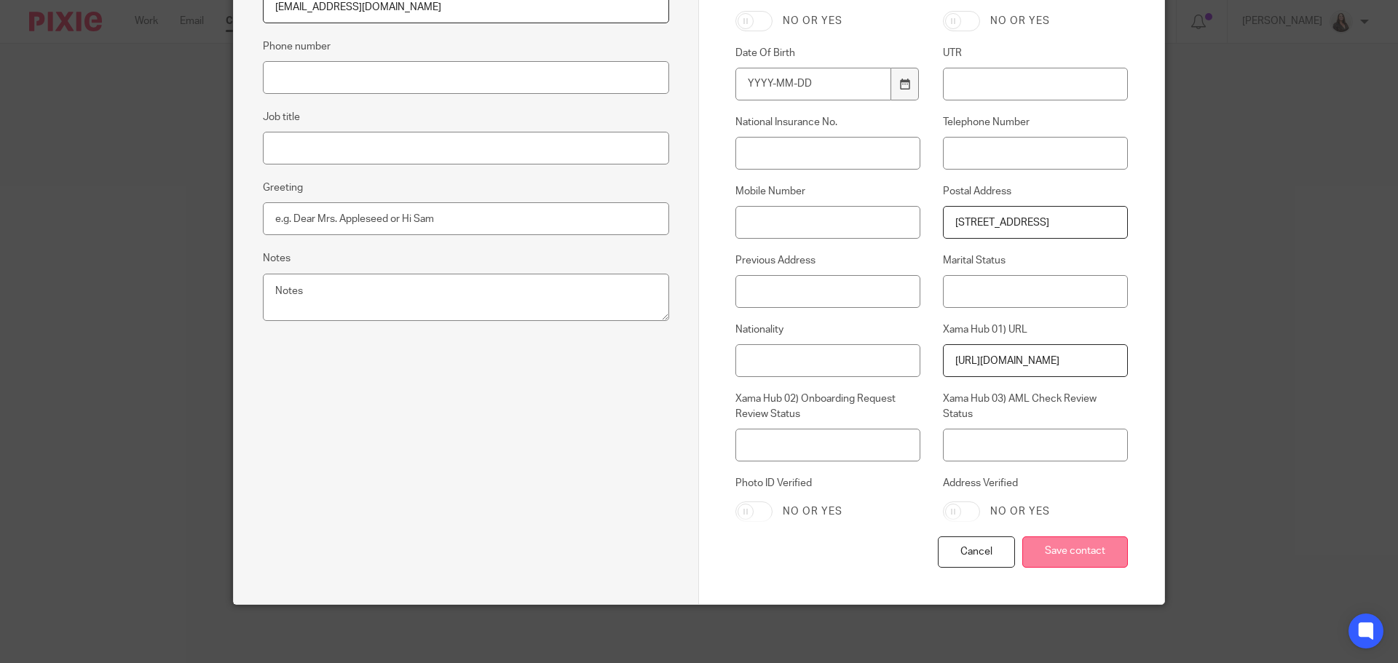
type input "[STREET_ADDRESS]"
click at [1078, 546] on input "Save contact" at bounding box center [1075, 552] width 106 height 31
click at [1081, 550] on input "Save contact" at bounding box center [1075, 552] width 106 height 31
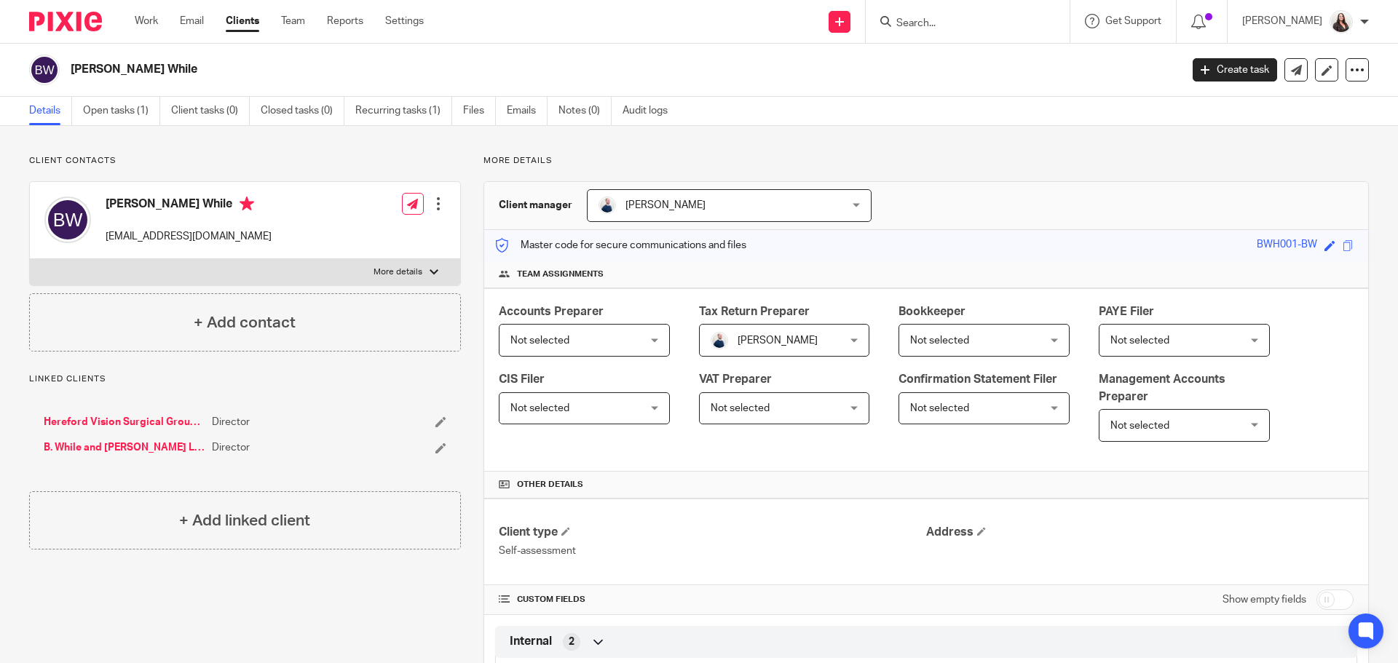
click at [135, 425] on link "Hereford Vision Surgical Group Limited" at bounding box center [124, 422] width 161 height 15
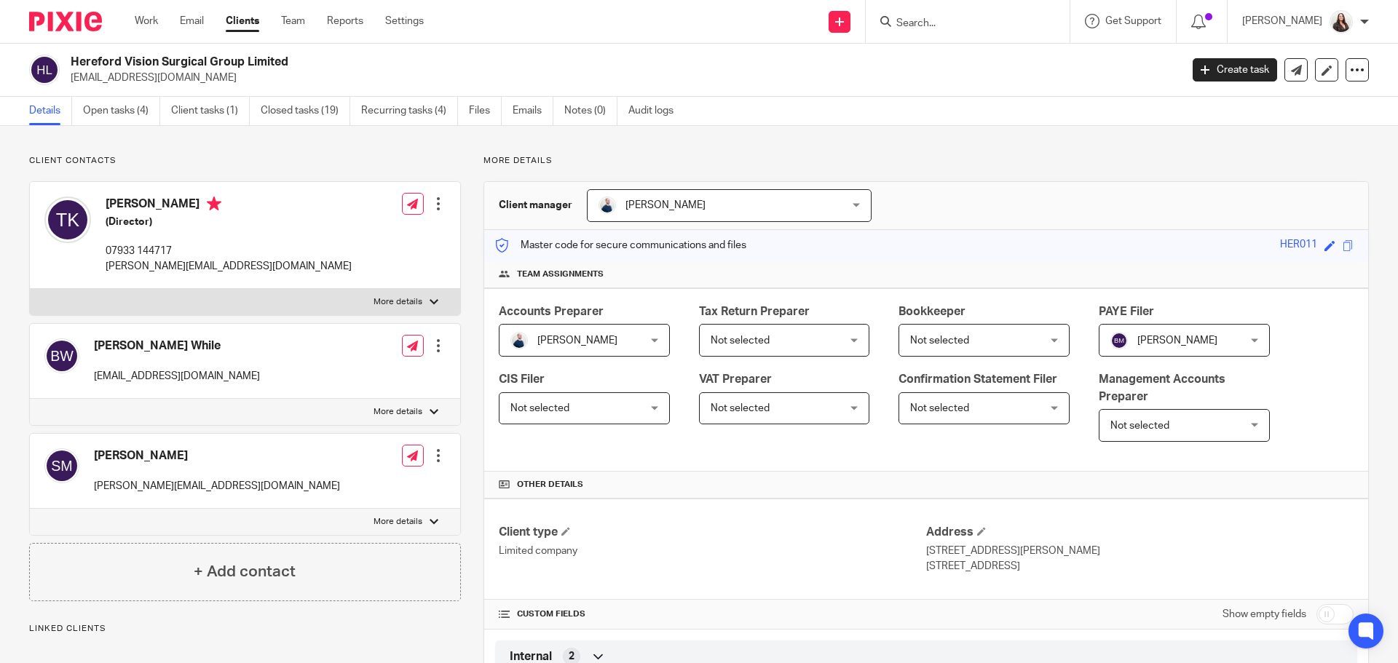
click at [434, 347] on div at bounding box center [438, 346] width 15 height 15
click at [333, 374] on link "Edit contact" at bounding box center [369, 378] width 139 height 21
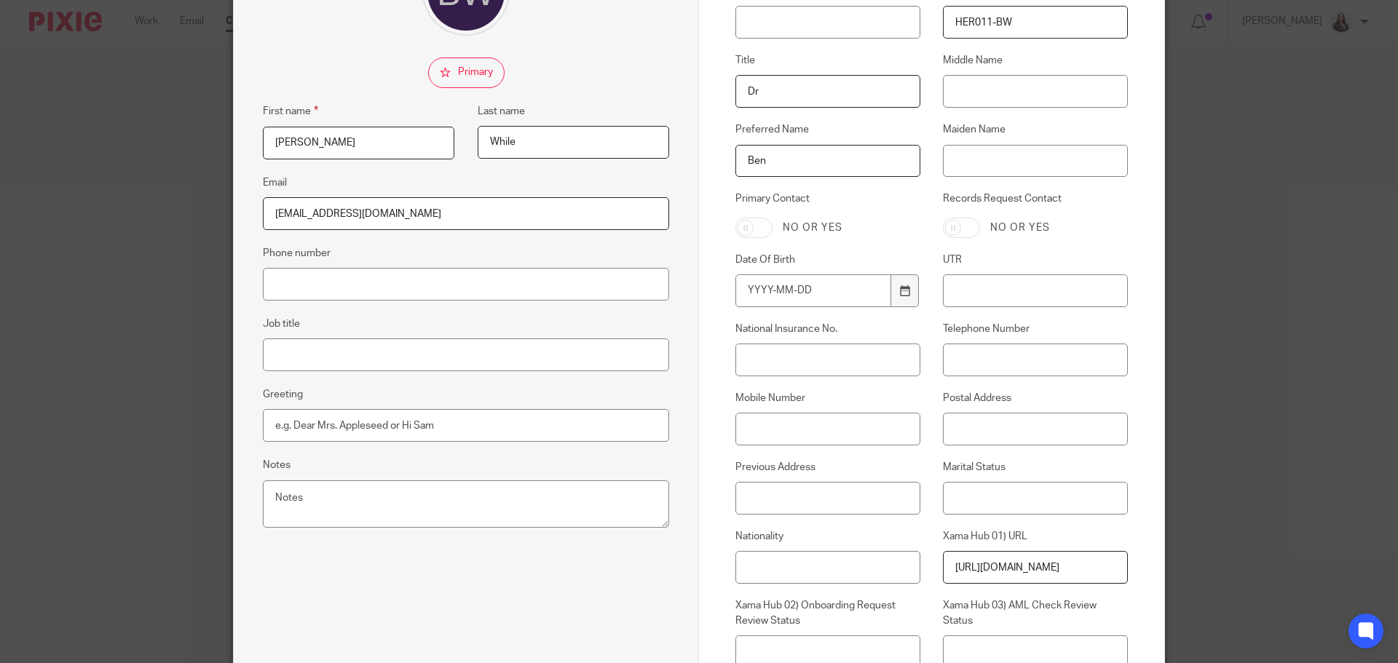
scroll to position [200, 0]
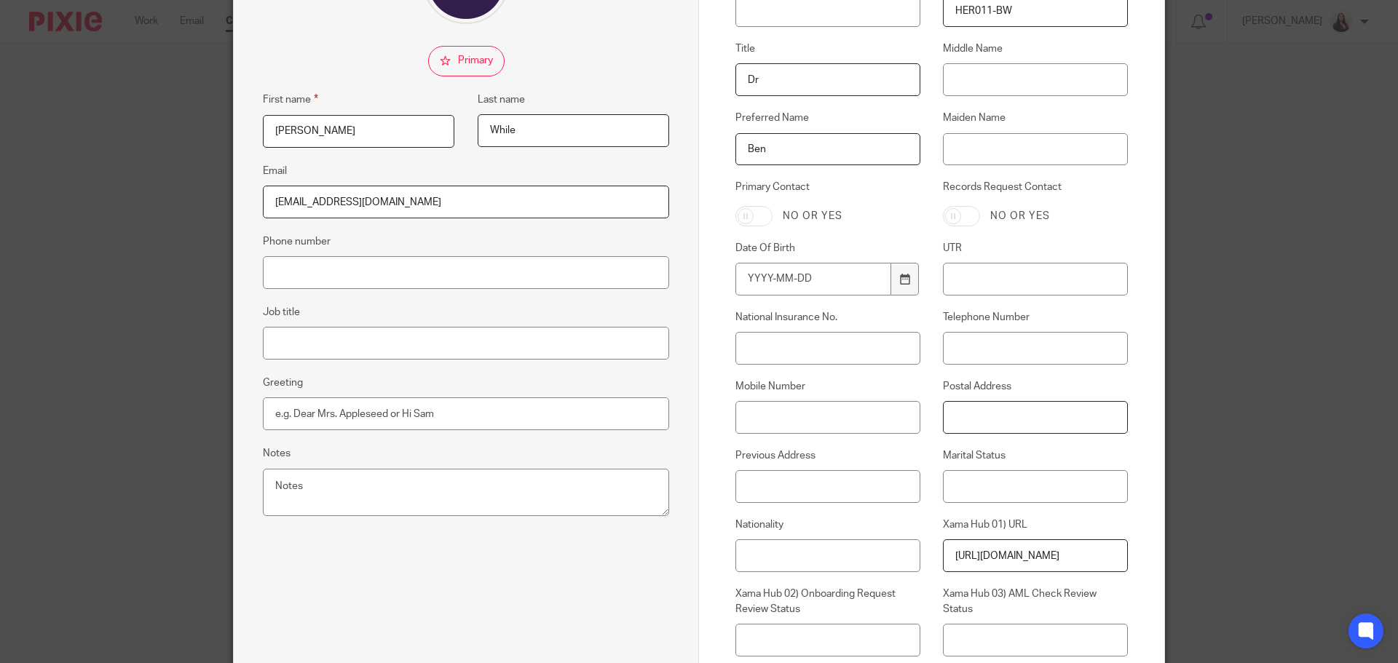
paste input "2 Meadow Park, Hereford, HR1 1RD"
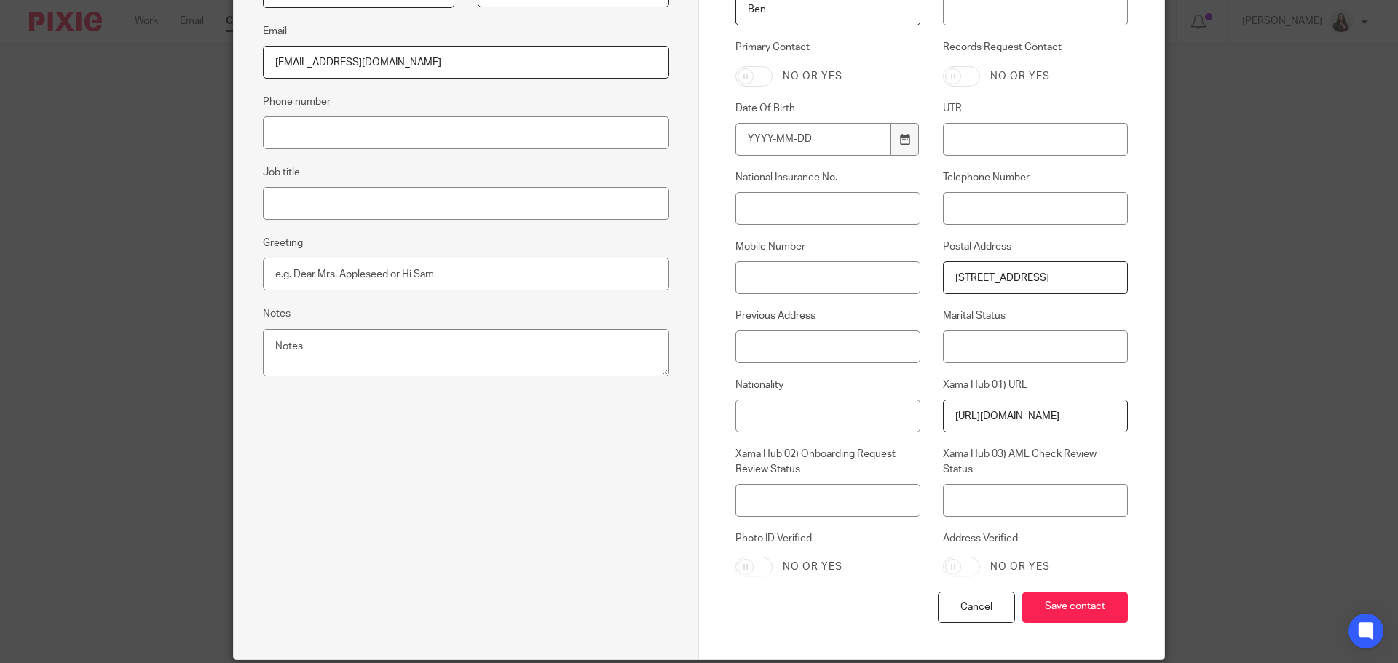
scroll to position [395, 0]
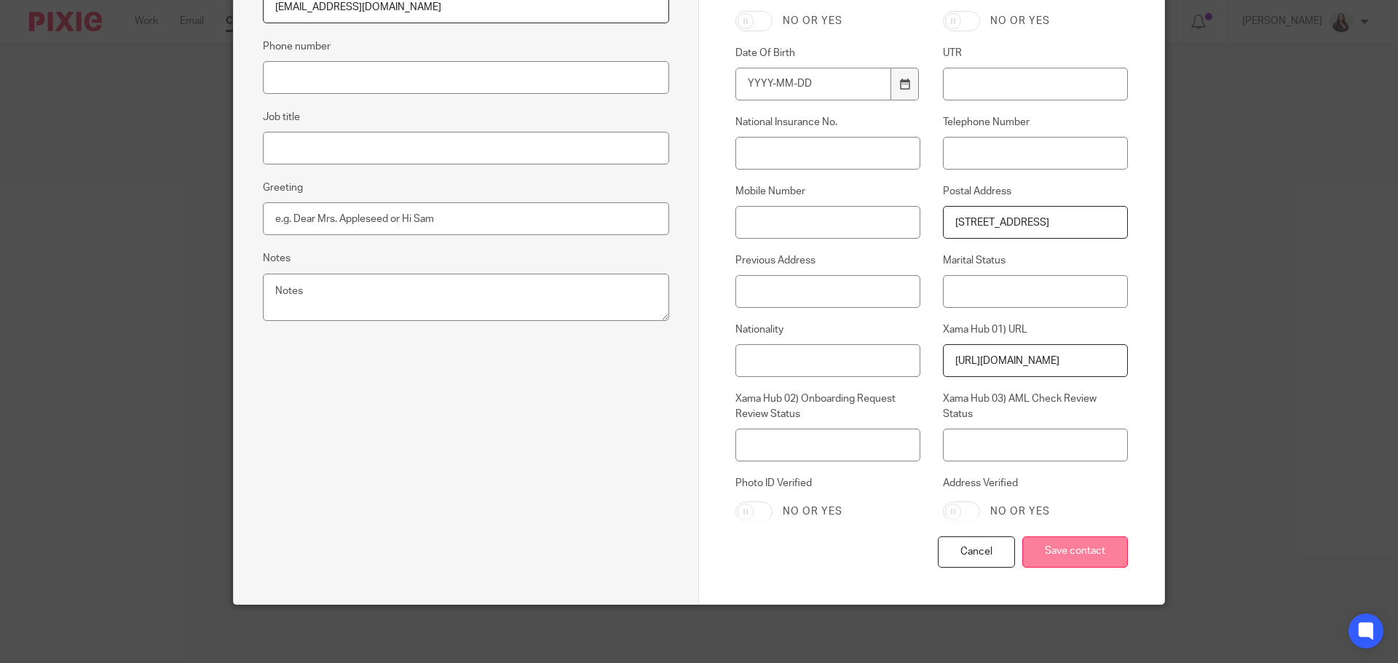
type input "2 Meadow Park, Hereford, HR1 1RD"
click at [1065, 548] on input "Save contact" at bounding box center [1075, 552] width 106 height 31
click at [1067, 556] on input "Save contact" at bounding box center [1075, 552] width 106 height 31
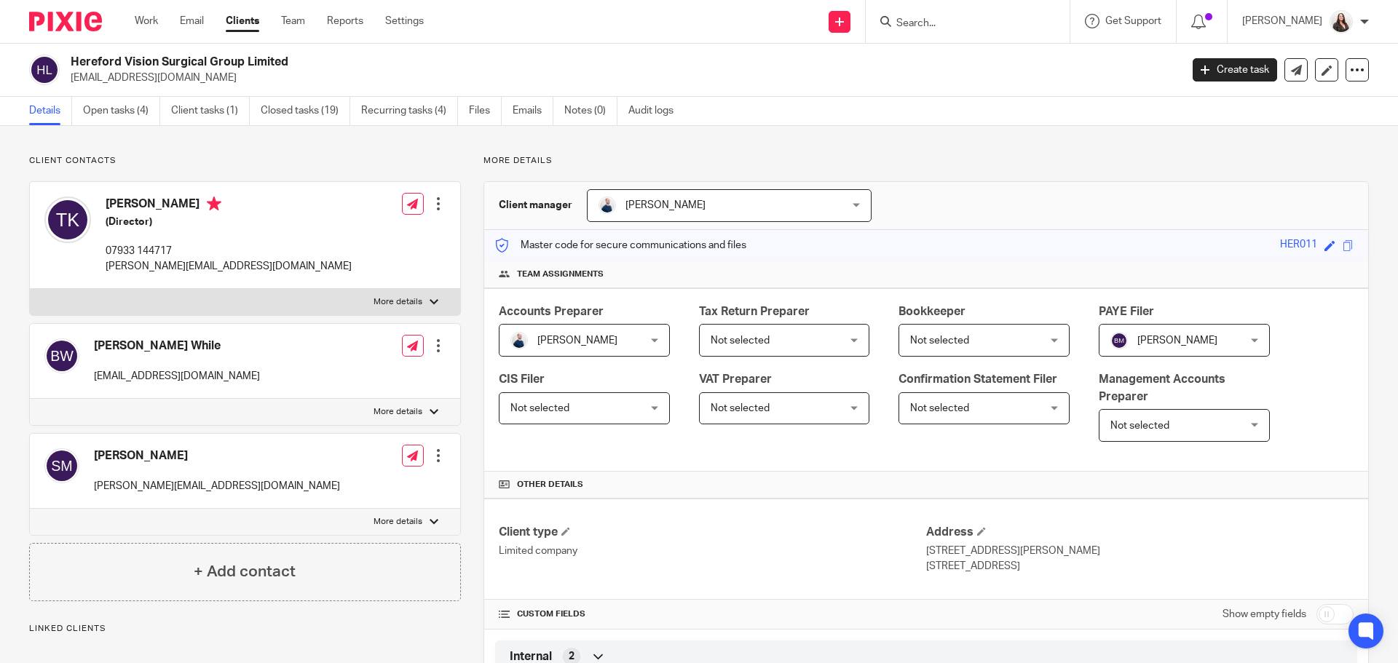
drag, startPoint x: 154, startPoint y: 341, endPoint x: 240, endPoint y: 344, distance: 86.0
click at [154, 341] on h4 "[PERSON_NAME] While" at bounding box center [177, 346] width 166 height 15
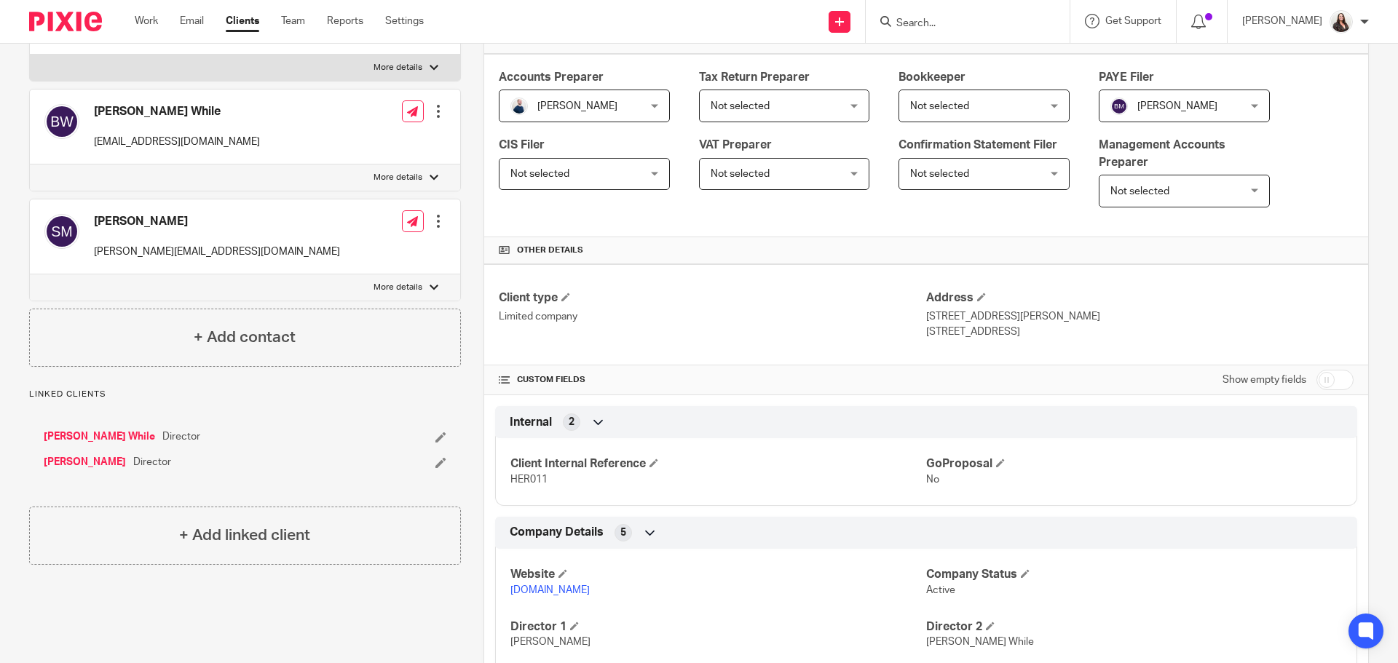
scroll to position [255, 0]
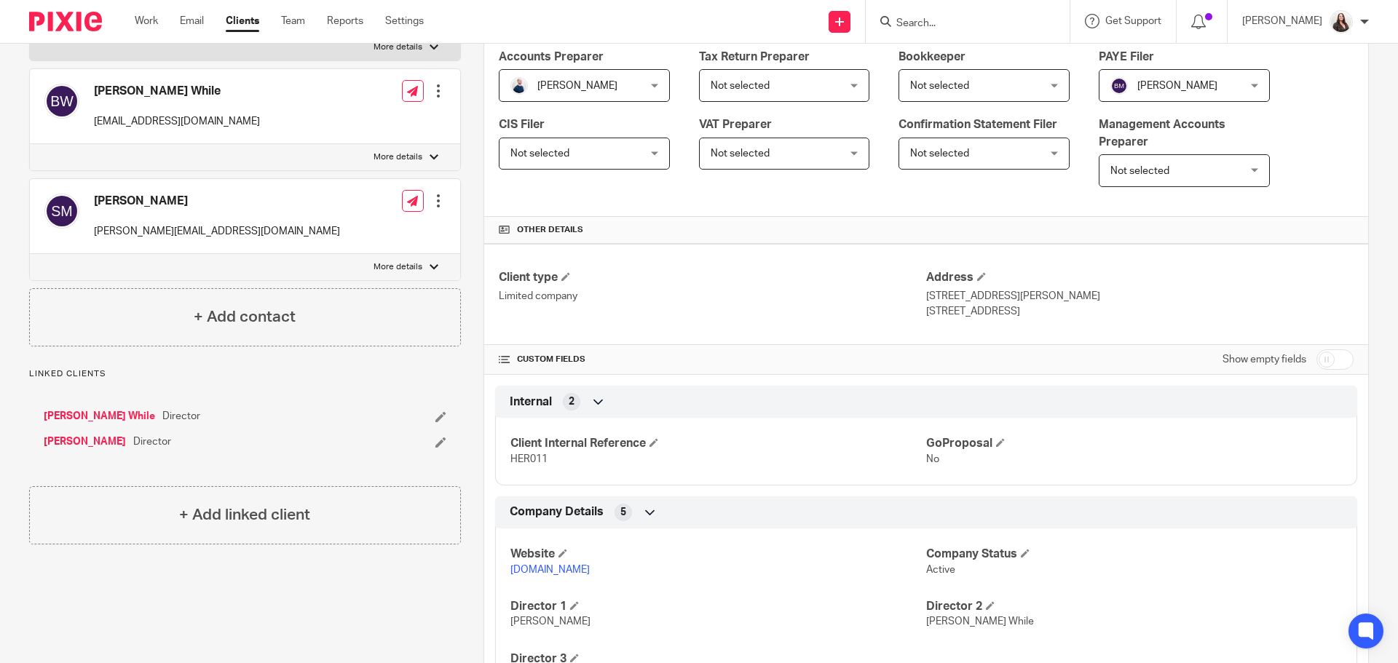
click at [84, 419] on link "[PERSON_NAME] While" at bounding box center [99, 416] width 111 height 15
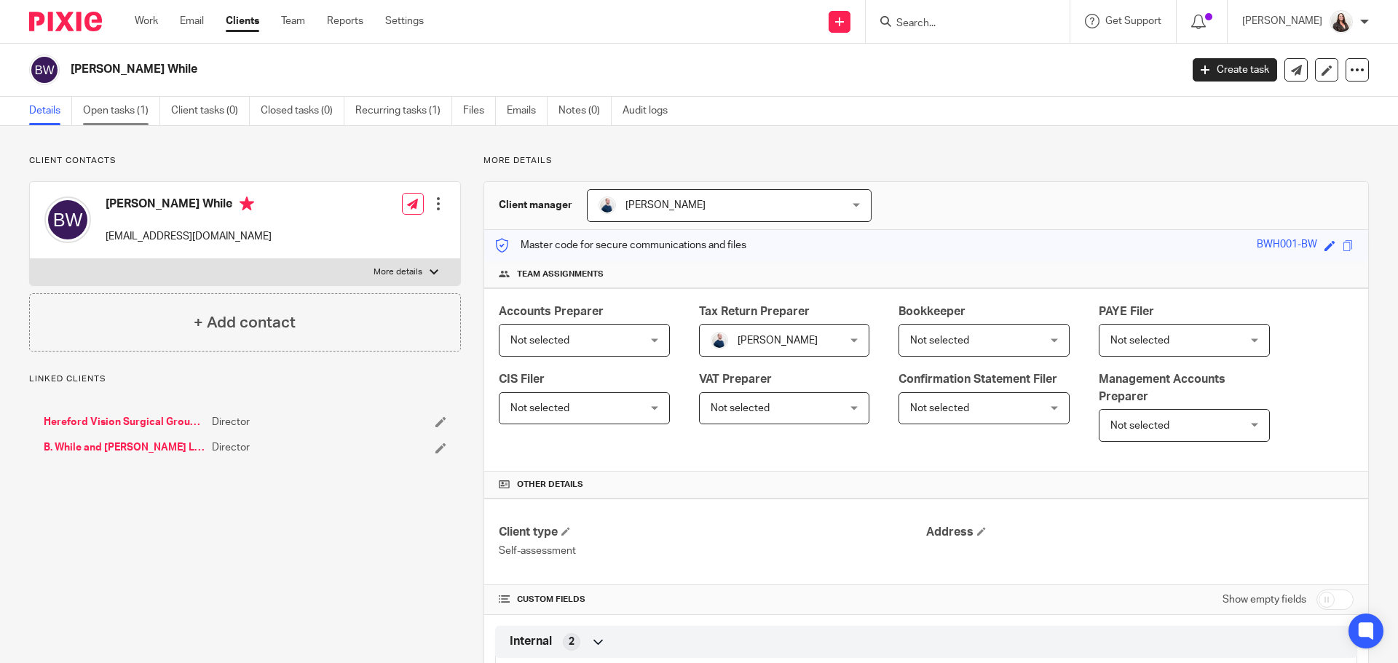
click at [129, 120] on link "Open tasks (1)" at bounding box center [121, 111] width 77 height 28
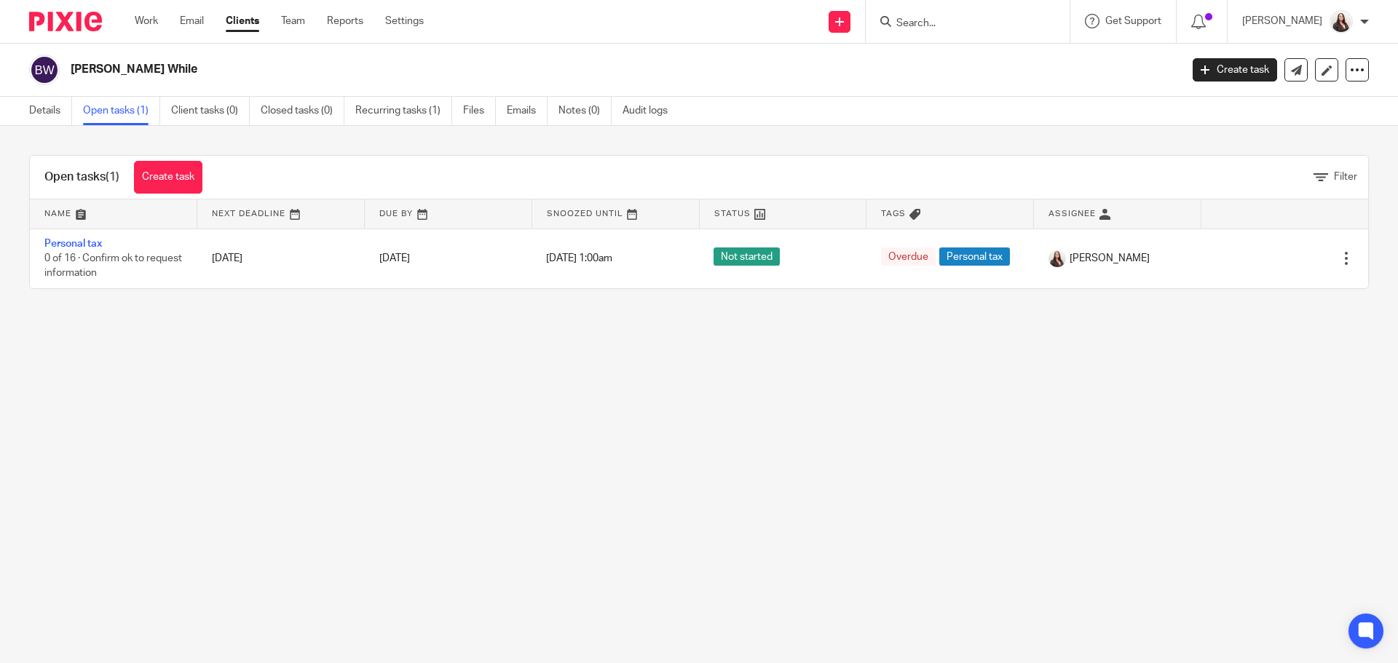
click at [943, 21] on input "Search" at bounding box center [960, 23] width 131 height 13
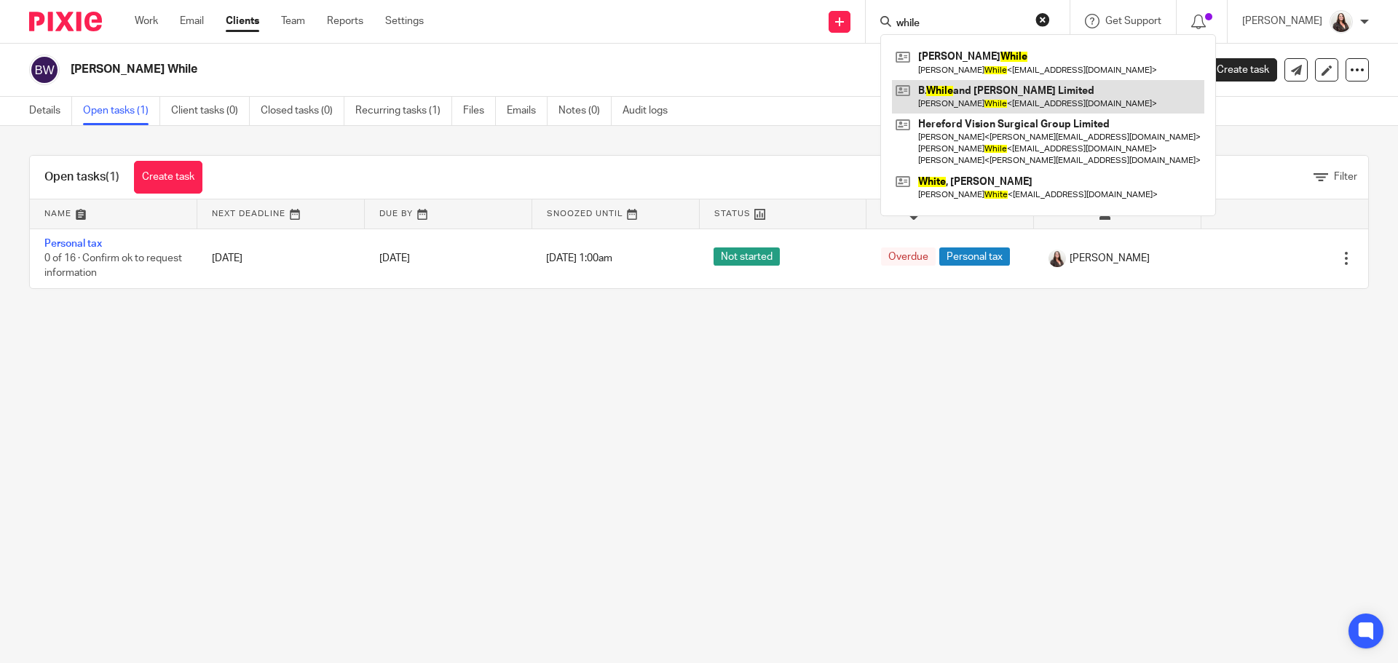
type input "while"
click at [983, 104] on link at bounding box center [1048, 96] width 312 height 33
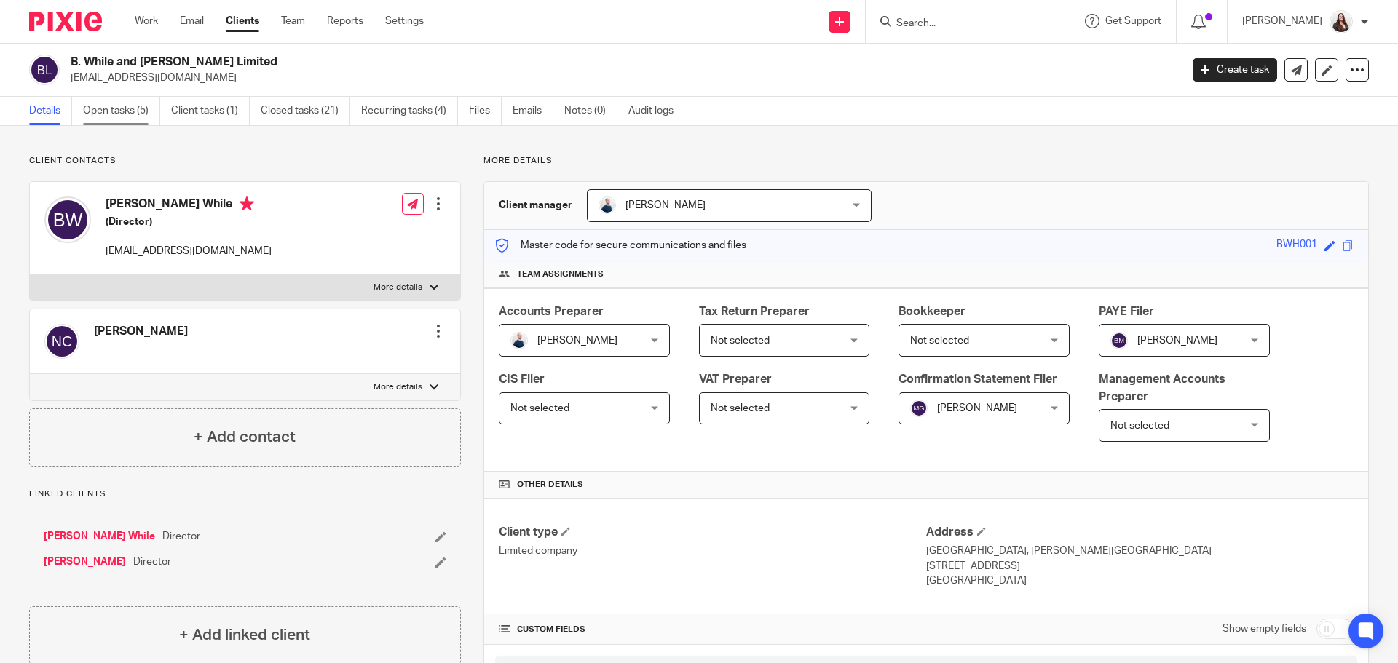
click at [130, 115] on link "Open tasks (5)" at bounding box center [121, 111] width 77 height 28
click at [145, 27] on link "Work" at bounding box center [146, 21] width 23 height 15
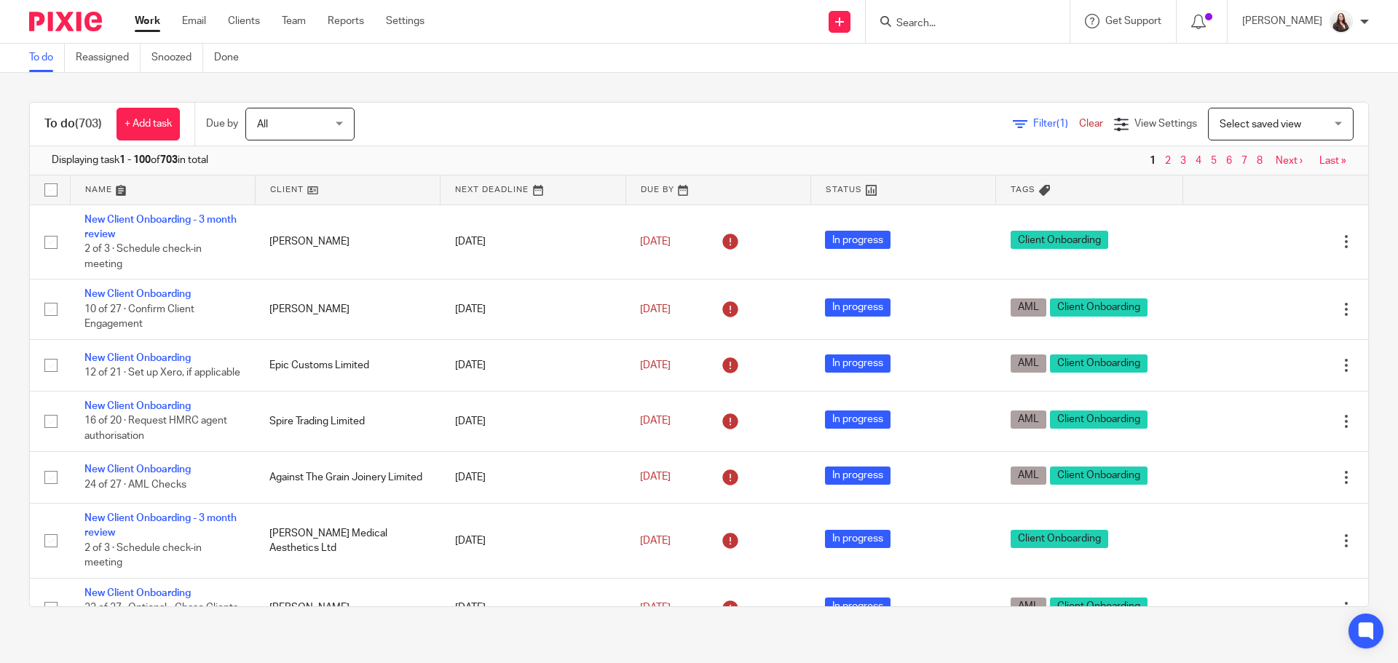
click at [1033, 120] on span "Filter (1)" at bounding box center [1056, 124] width 46 height 10
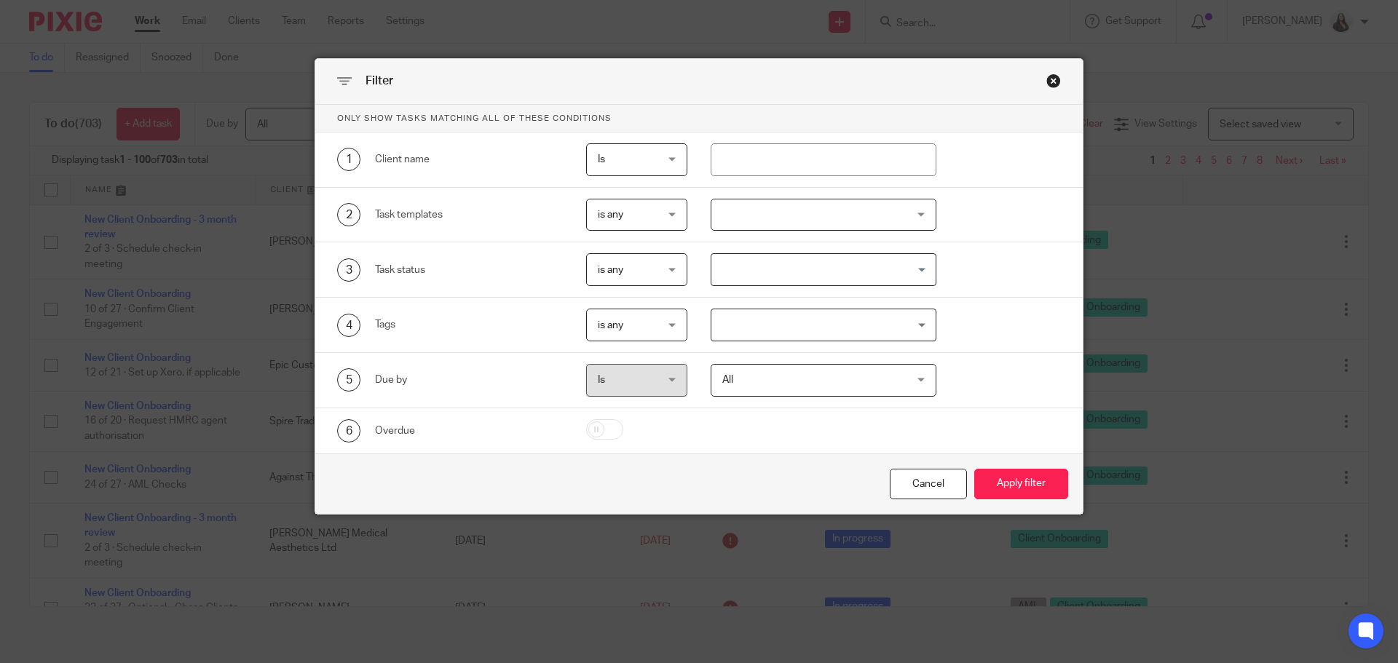
click at [735, 333] on input "Search for option" at bounding box center [821, 324] width 216 height 25
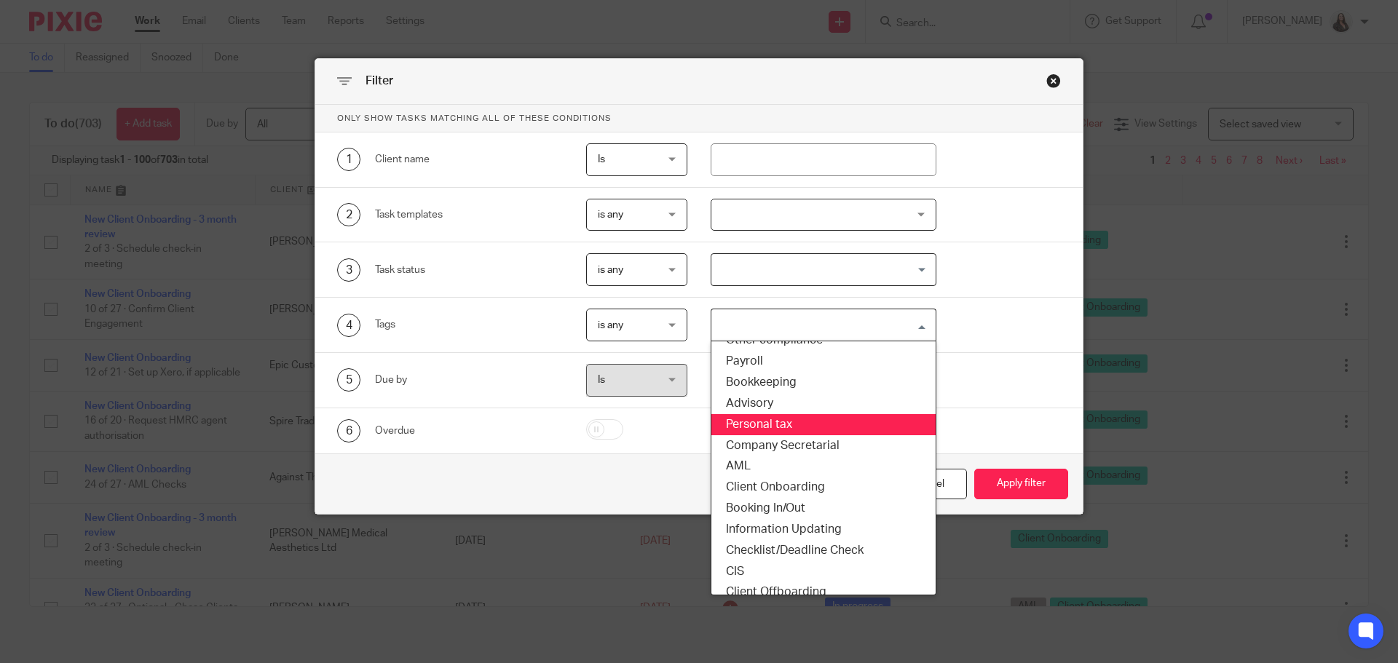
scroll to position [111, 0]
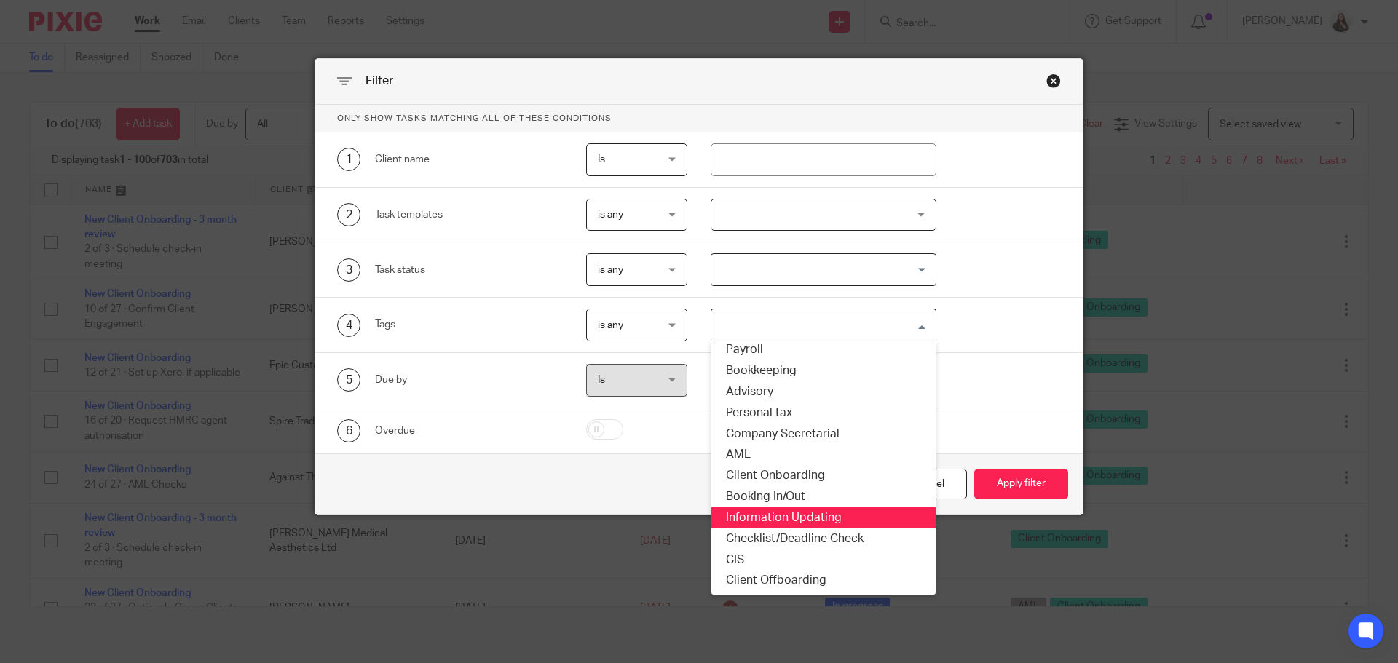
click at [732, 512] on li "Information Updating" at bounding box center [823, 518] width 225 height 21
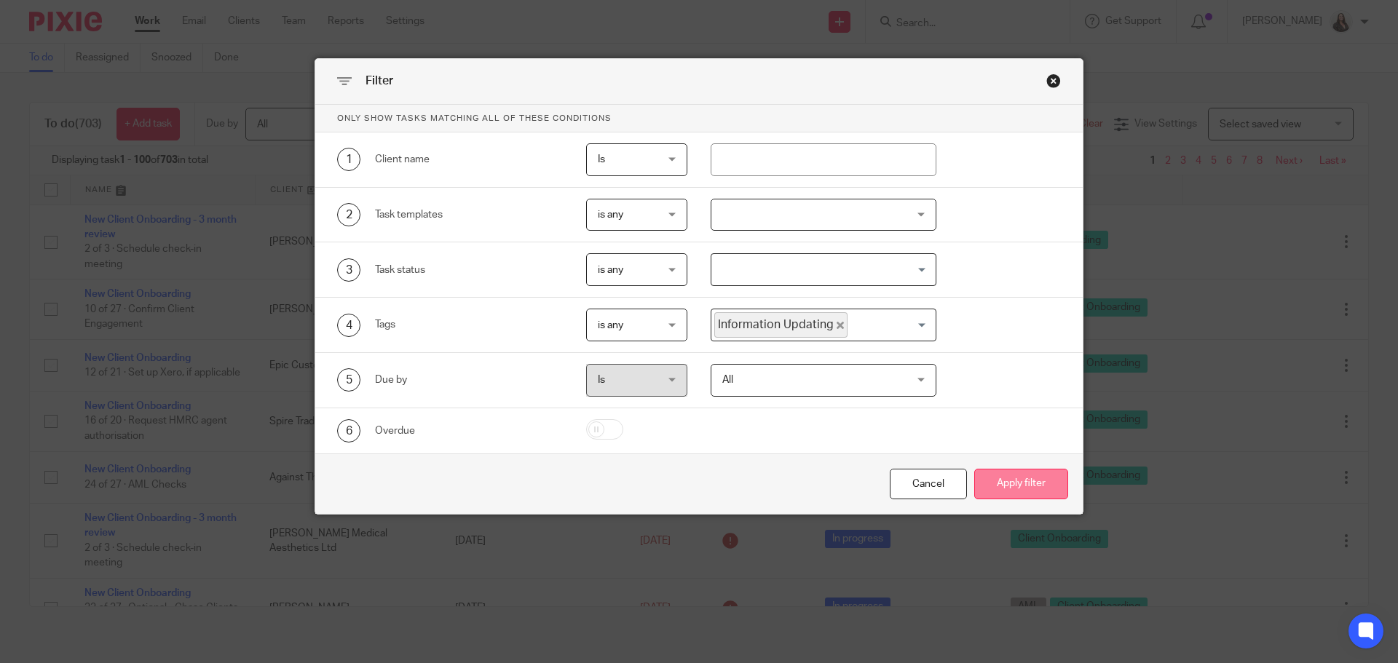
click at [1030, 478] on button "Apply filter" at bounding box center [1021, 484] width 94 height 31
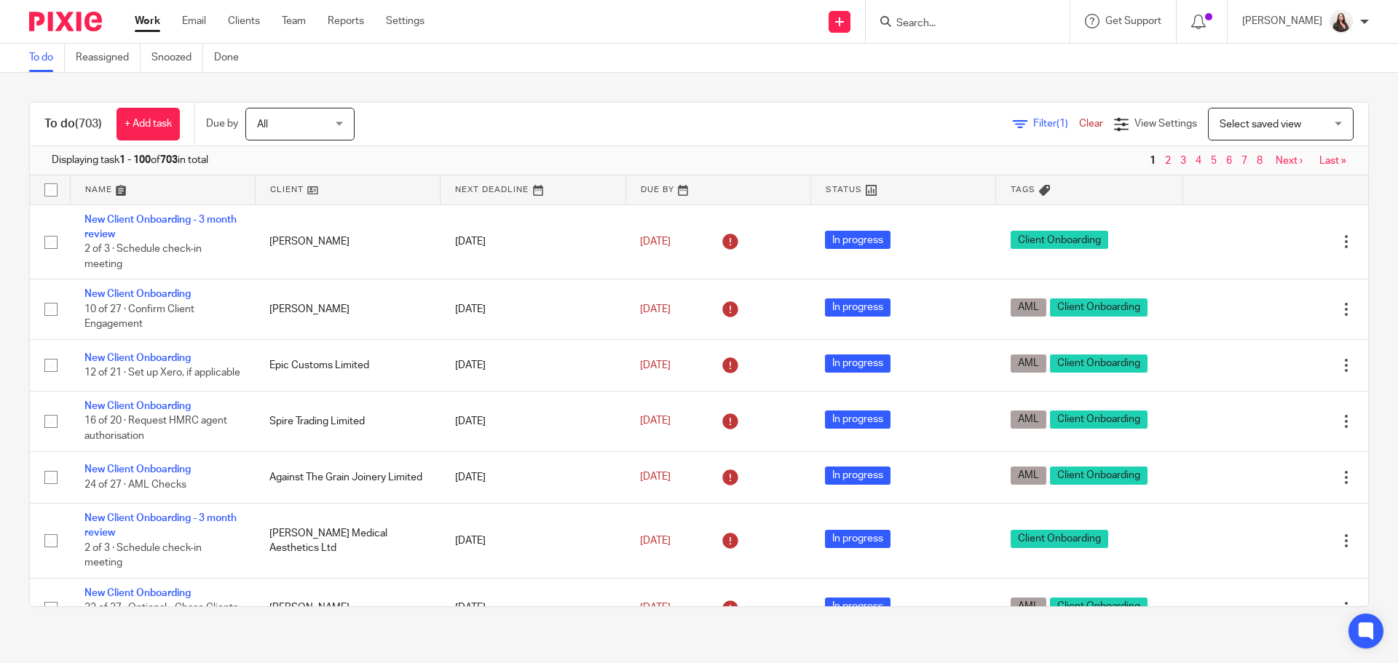
click at [956, 17] on input "Search" at bounding box center [960, 23] width 131 height 13
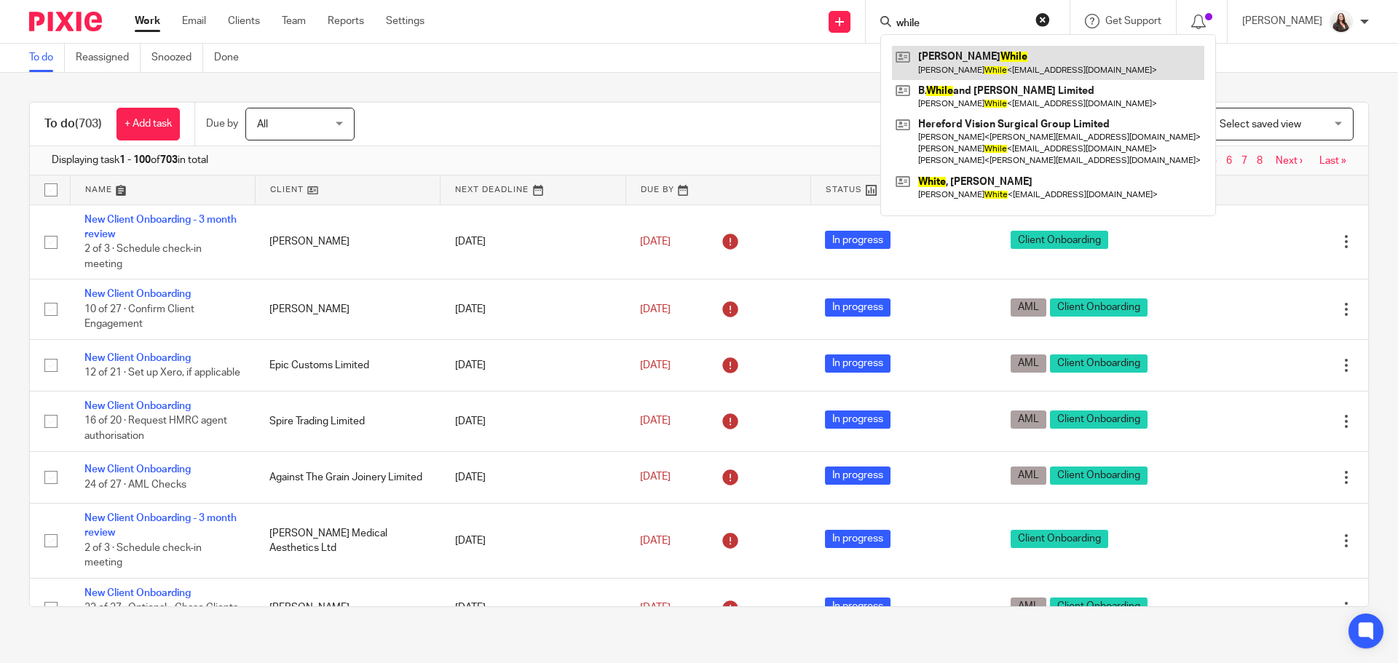
type input "while"
click at [989, 63] on link at bounding box center [1048, 62] width 312 height 33
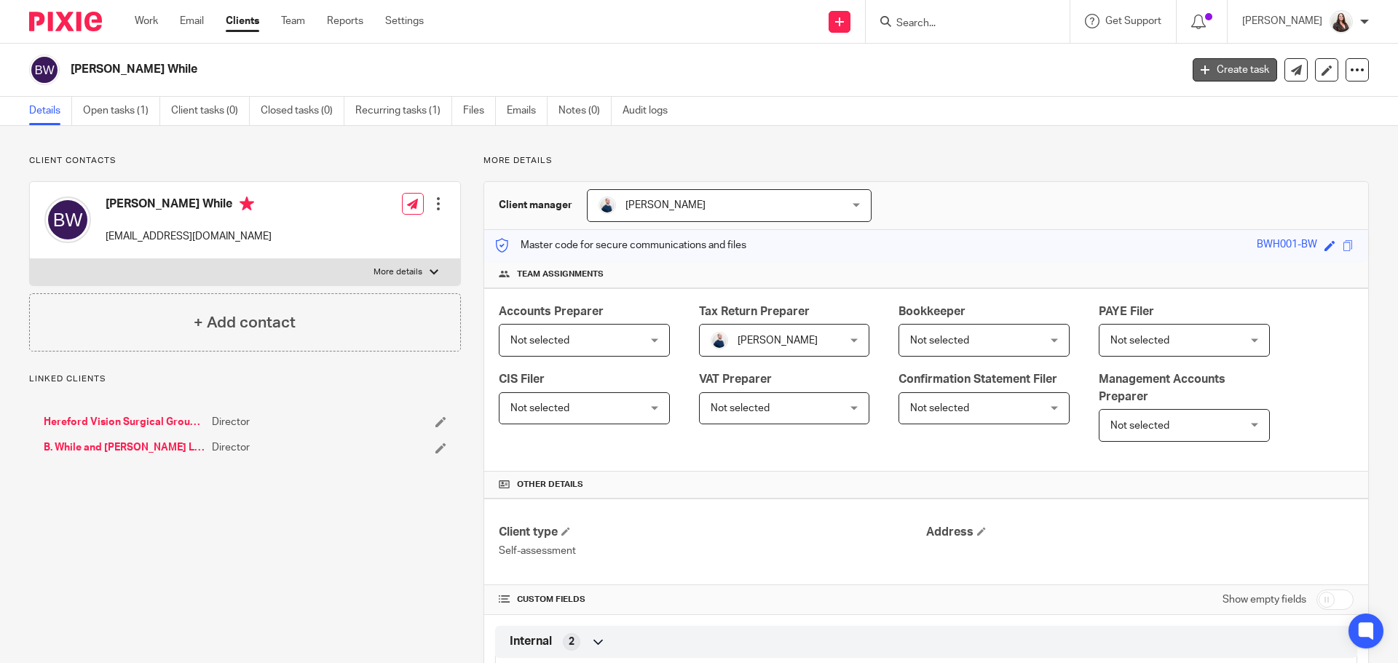
click at [1220, 72] on link "Create task" at bounding box center [1235, 69] width 84 height 23
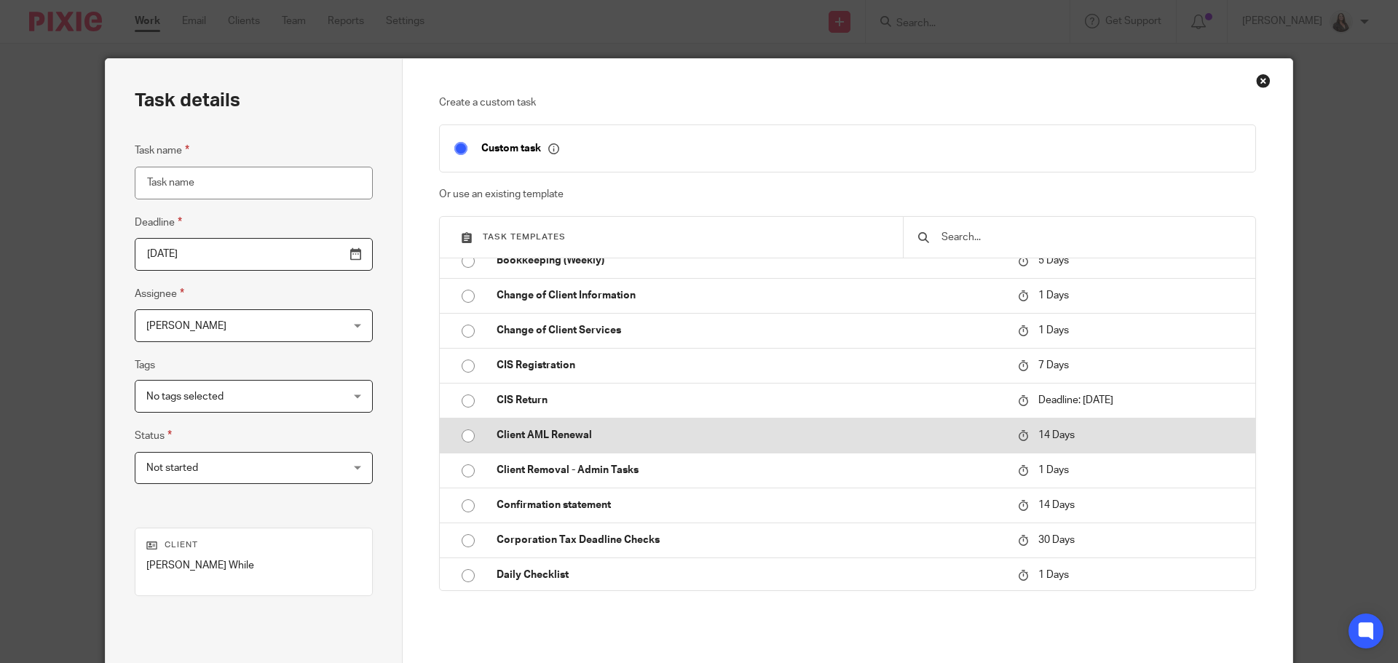
scroll to position [255, 0]
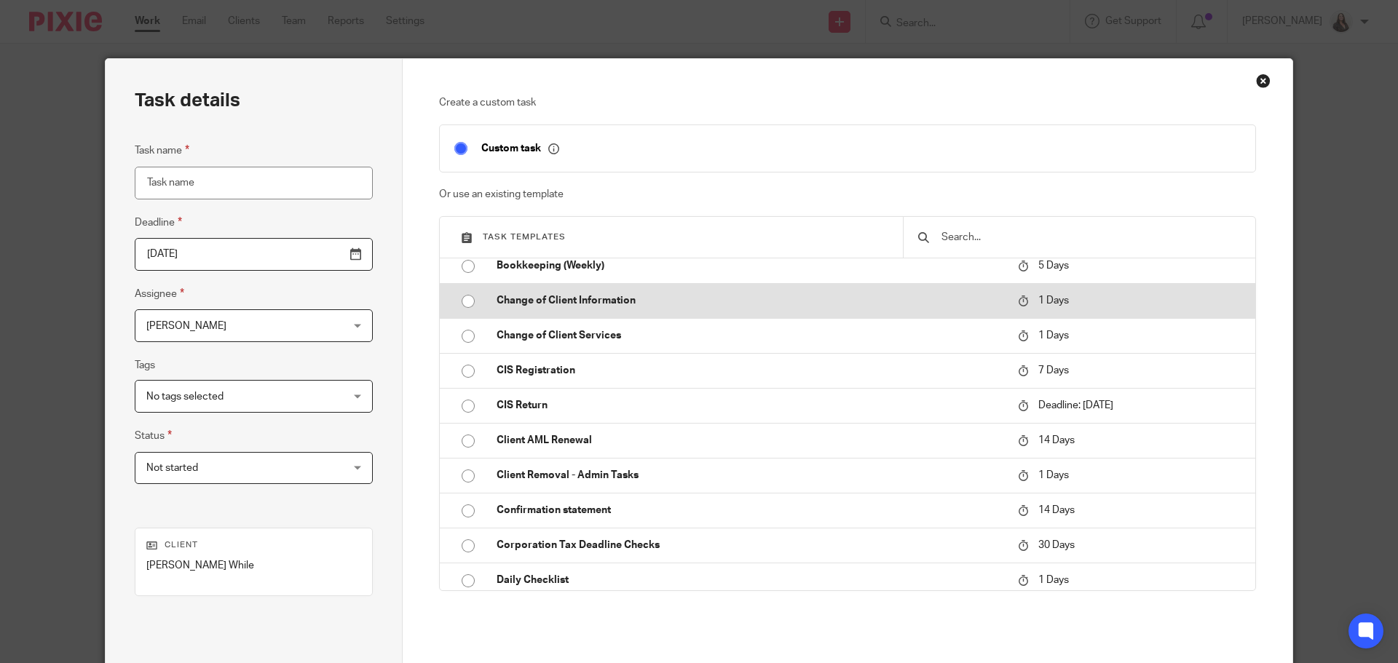
click at [572, 302] on p "Change of Client Information" at bounding box center [750, 300] width 507 height 15
type input "[DATE]"
type input "Change of Client Information"
checkbox input "false"
radio input "true"
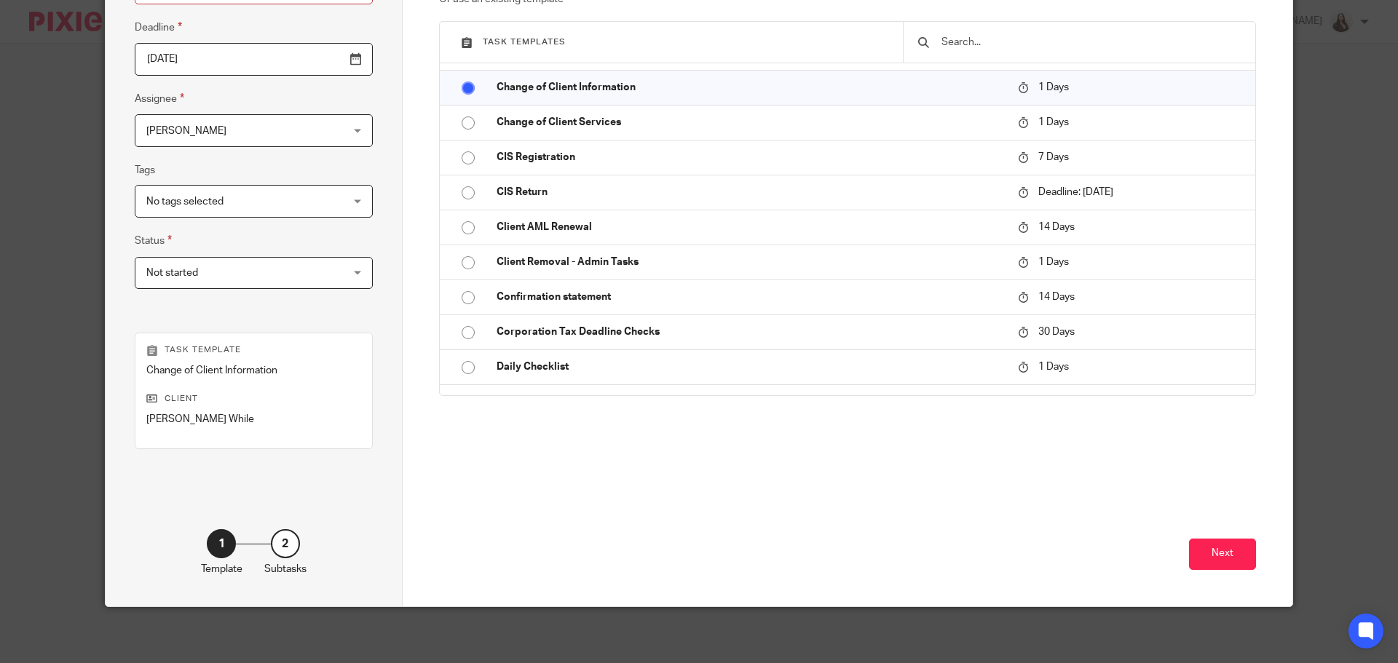
scroll to position [197, 0]
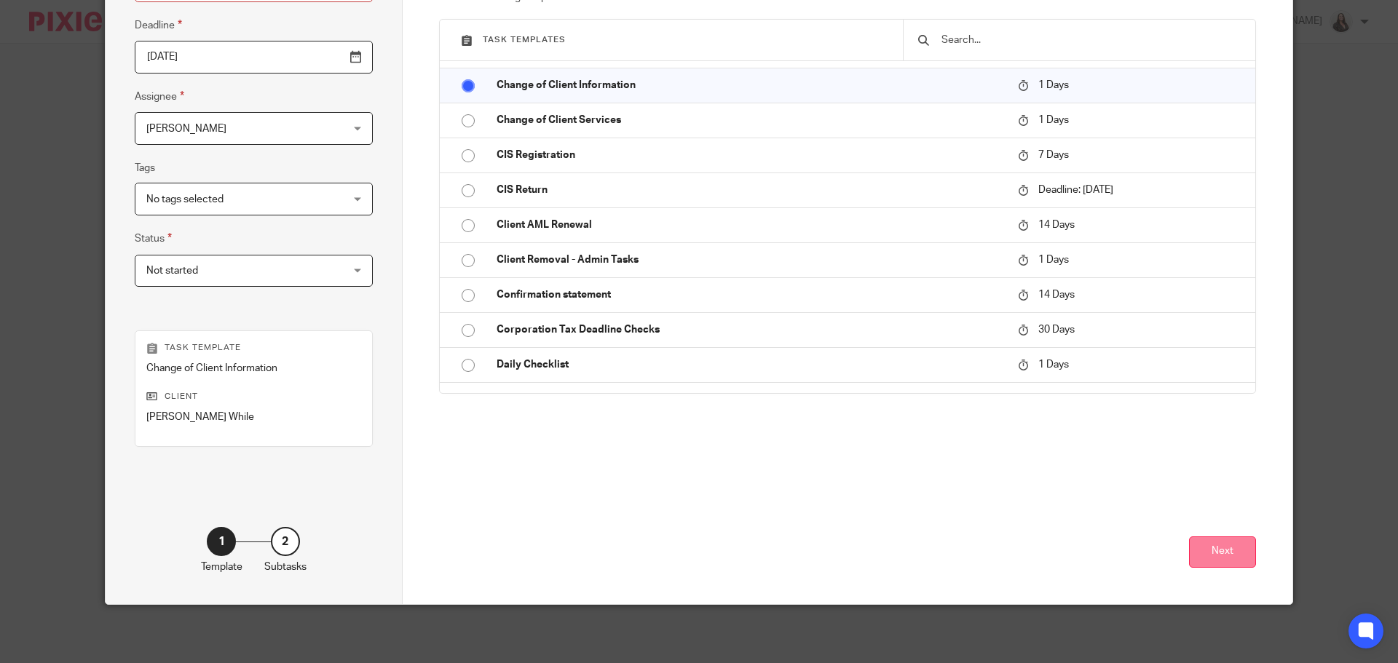
click at [1215, 553] on button "Next" at bounding box center [1222, 552] width 67 height 31
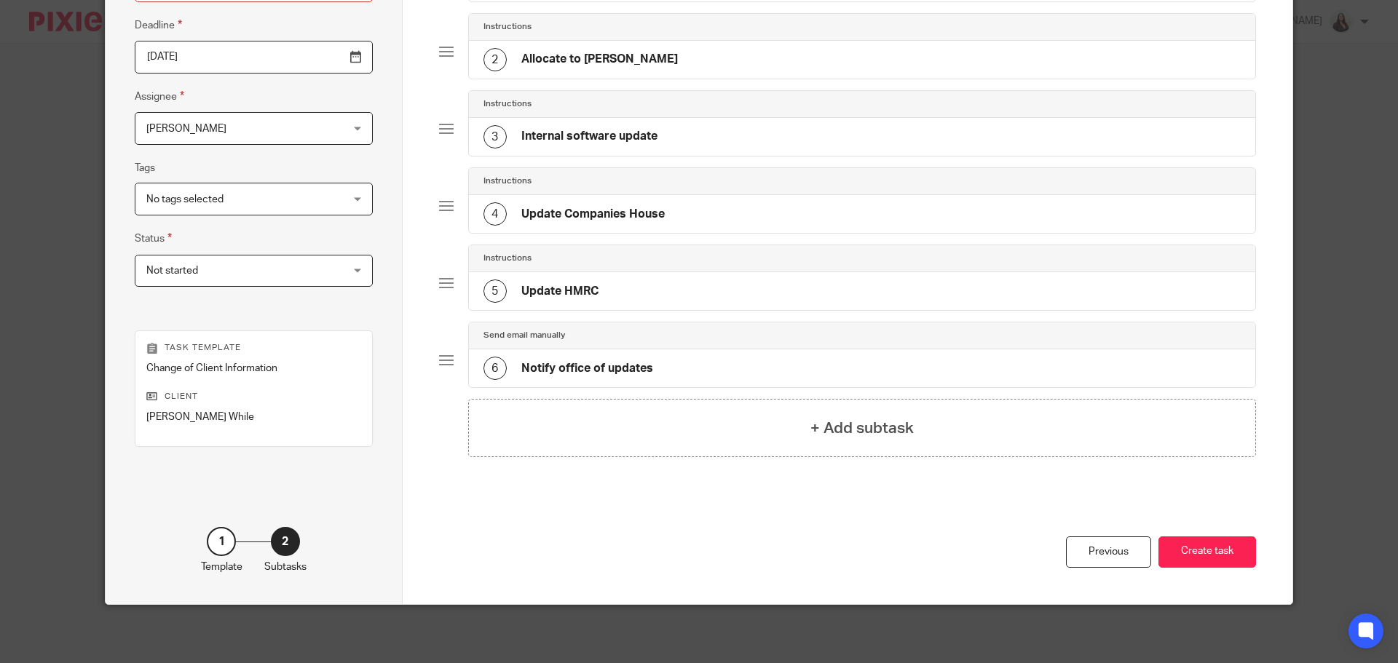
click at [1215, 553] on button "Create task" at bounding box center [1207, 552] width 98 height 31
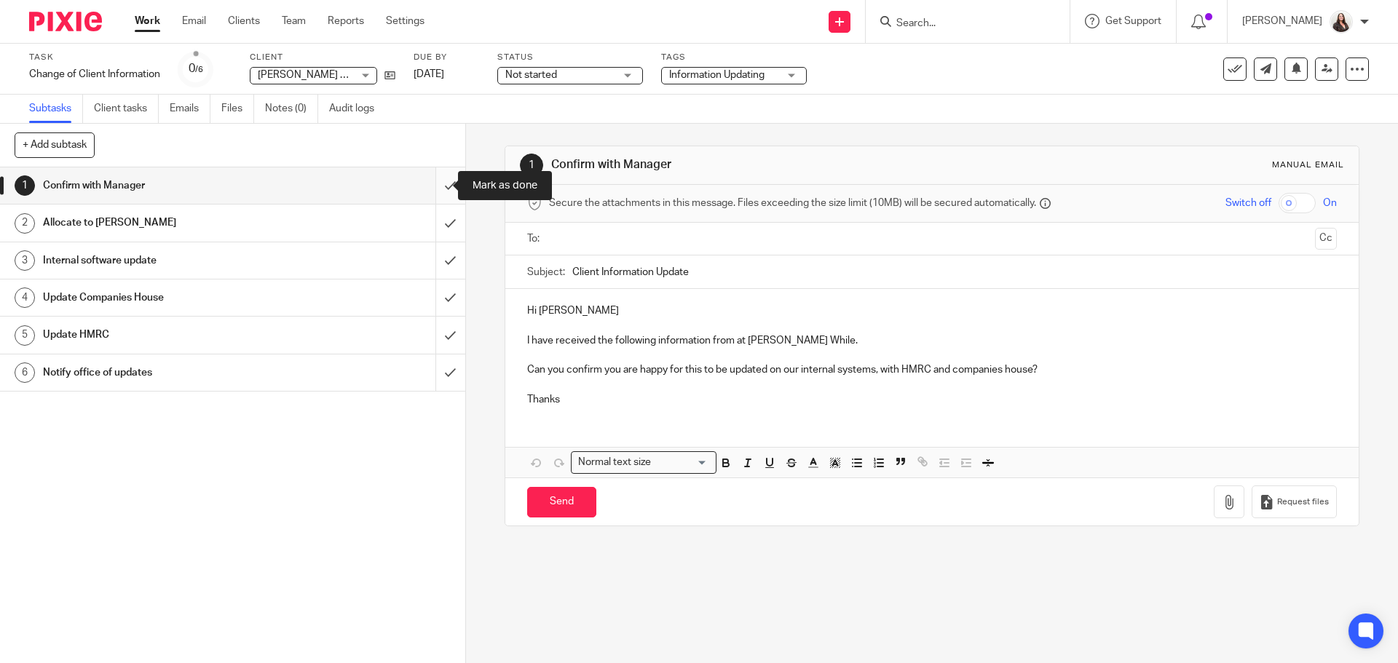
click at [432, 185] on input "submit" at bounding box center [232, 185] width 465 height 36
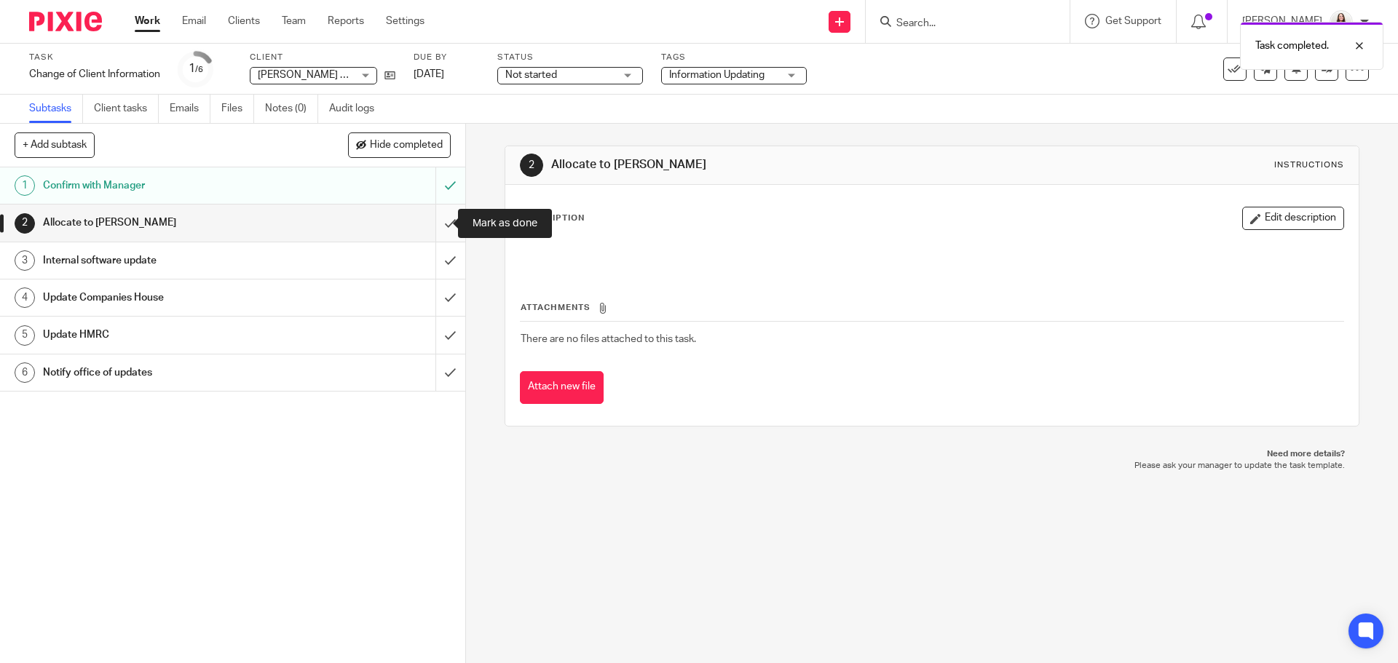
click at [436, 226] on input "submit" at bounding box center [232, 223] width 465 height 36
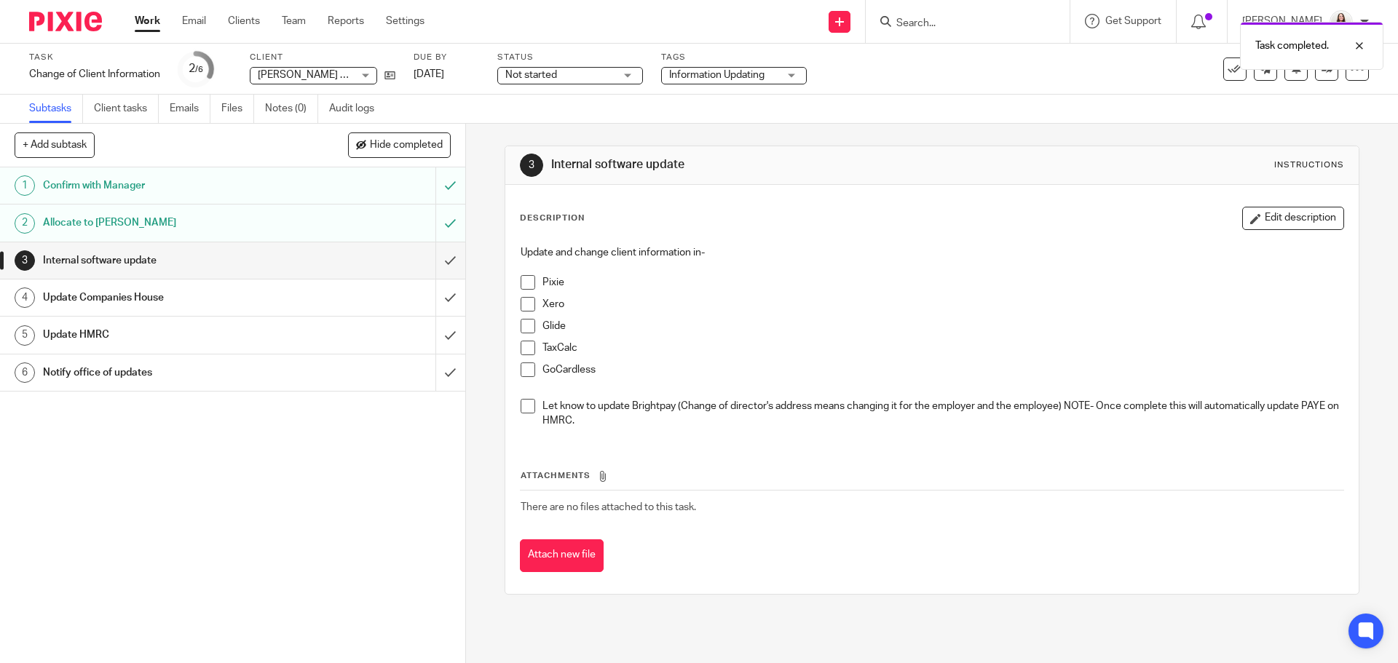
click at [524, 282] on span at bounding box center [528, 282] width 15 height 15
drag, startPoint x: 522, startPoint y: 320, endPoint x: 521, endPoint y: 310, distance: 9.5
click at [522, 320] on span at bounding box center [528, 326] width 15 height 15
click at [524, 304] on span at bounding box center [528, 304] width 15 height 15
click at [529, 371] on span at bounding box center [528, 370] width 15 height 15
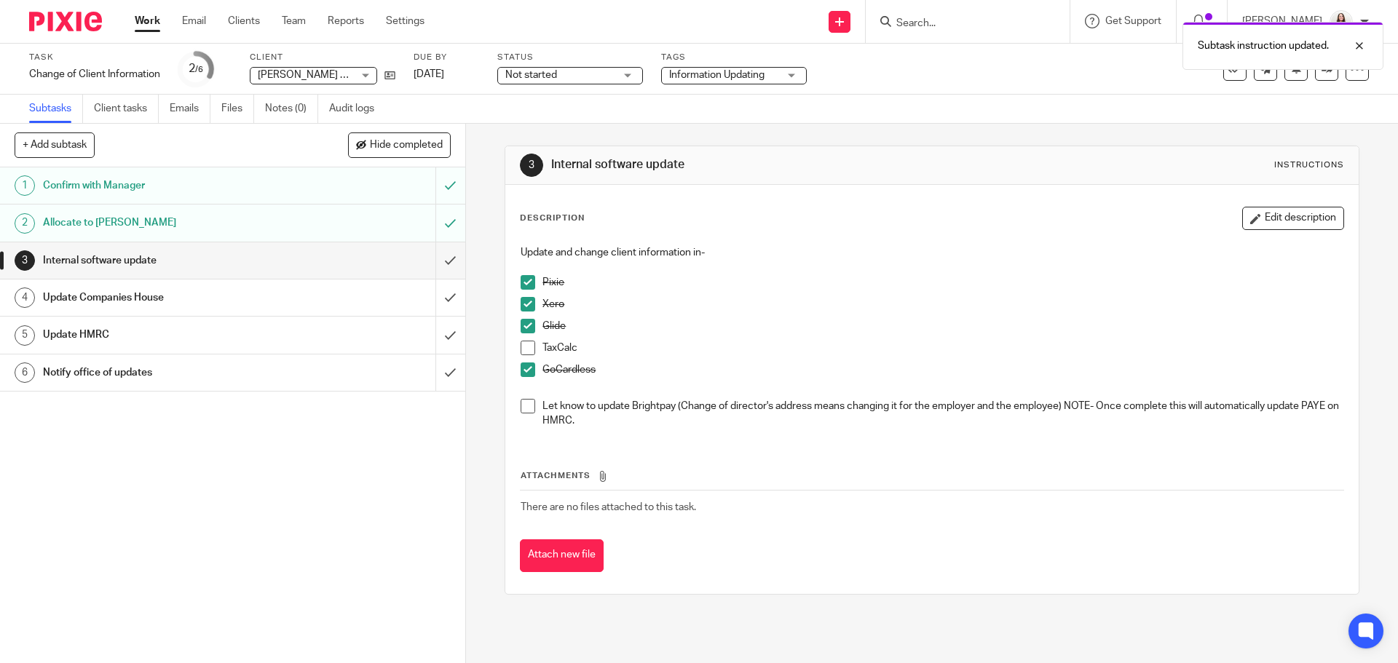
click at [521, 407] on span at bounding box center [528, 406] width 15 height 15
click at [521, 350] on span at bounding box center [528, 348] width 15 height 15
click at [438, 263] on input "submit" at bounding box center [232, 260] width 465 height 36
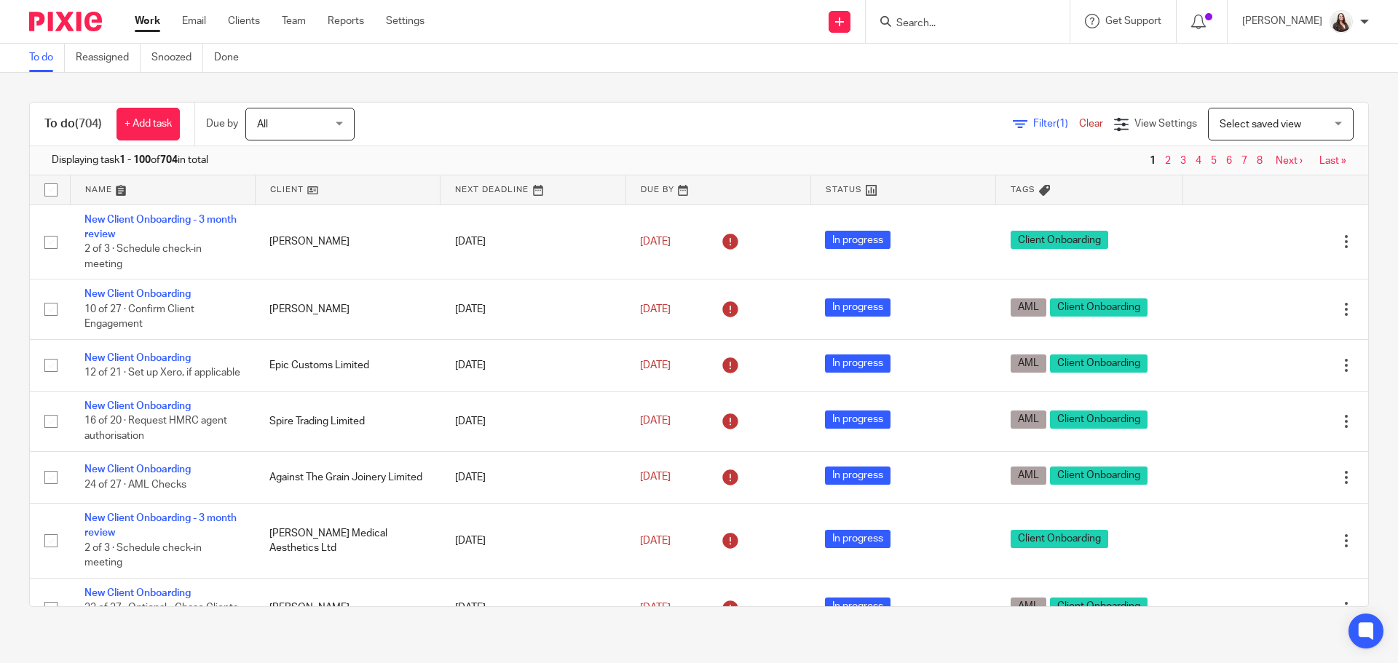
click at [944, 21] on input "Search" at bounding box center [960, 23] width 131 height 13
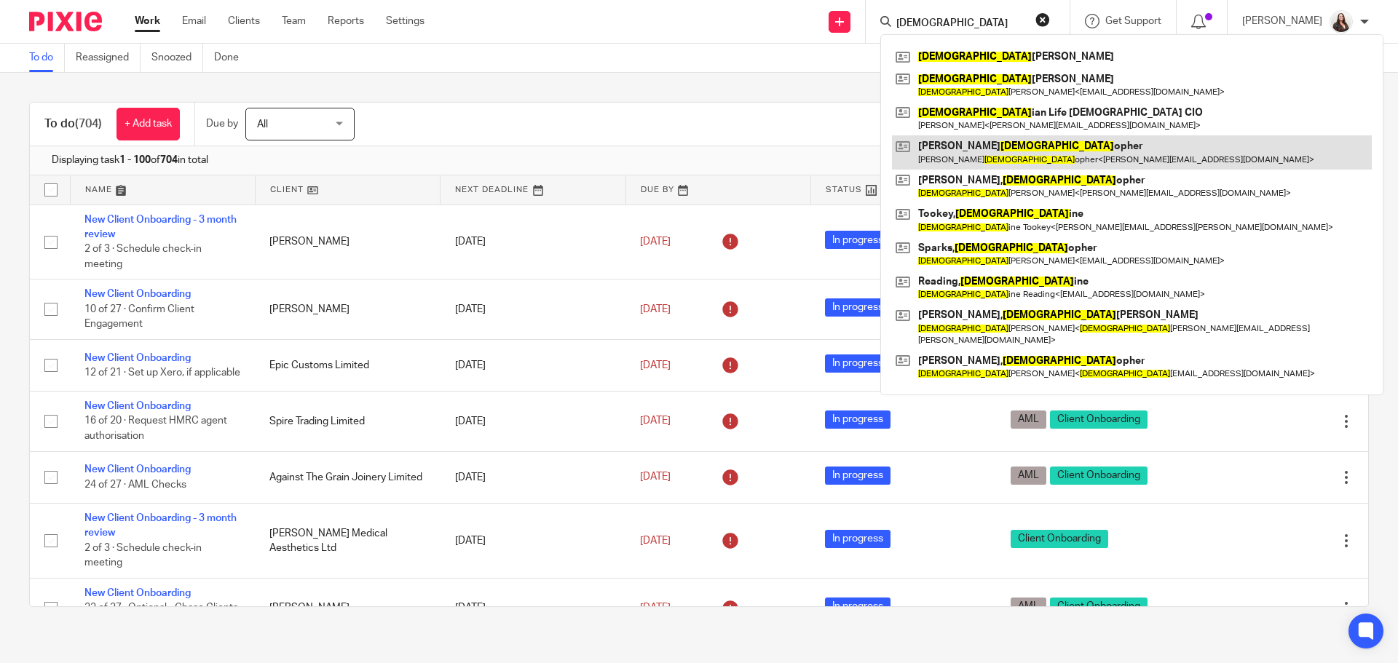
type input "christ"
click at [1008, 159] on link at bounding box center [1132, 151] width 480 height 33
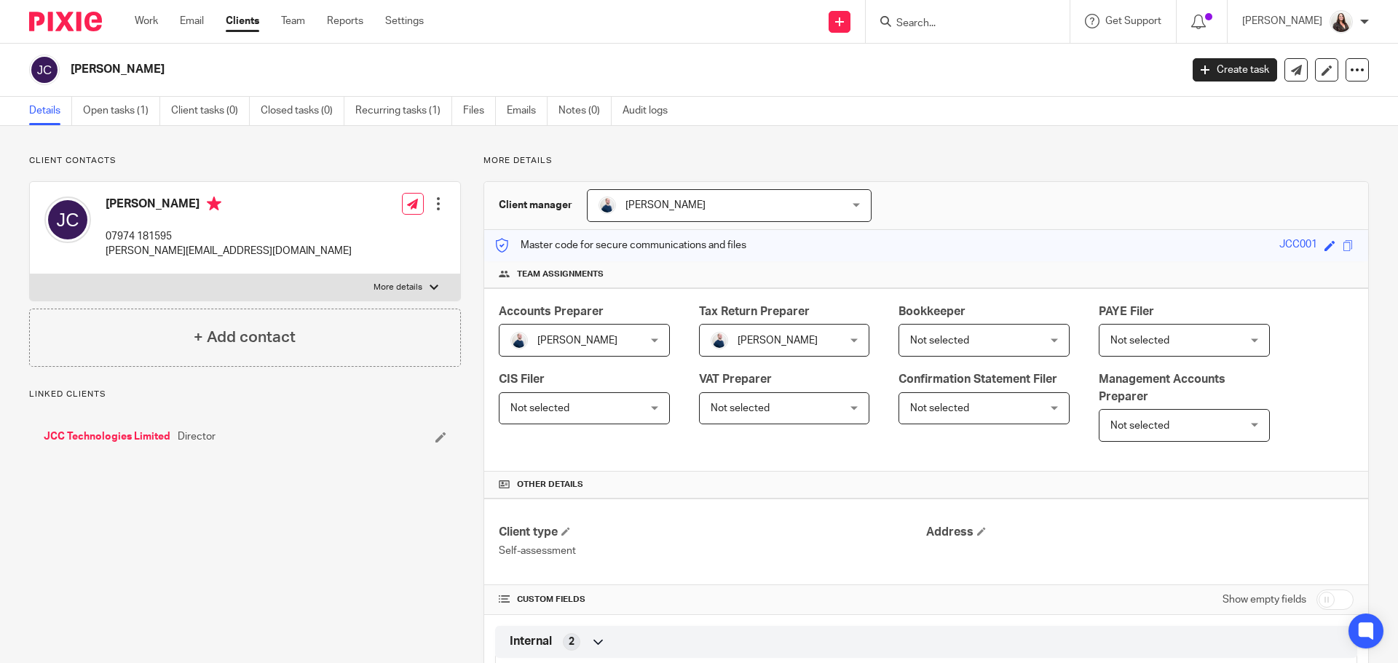
click at [379, 282] on p "More details" at bounding box center [398, 288] width 49 height 12
click at [30, 275] on input "More details" at bounding box center [29, 274] width 1 height 1
checkbox input "true"
